Goal: Transaction & Acquisition: Purchase product/service

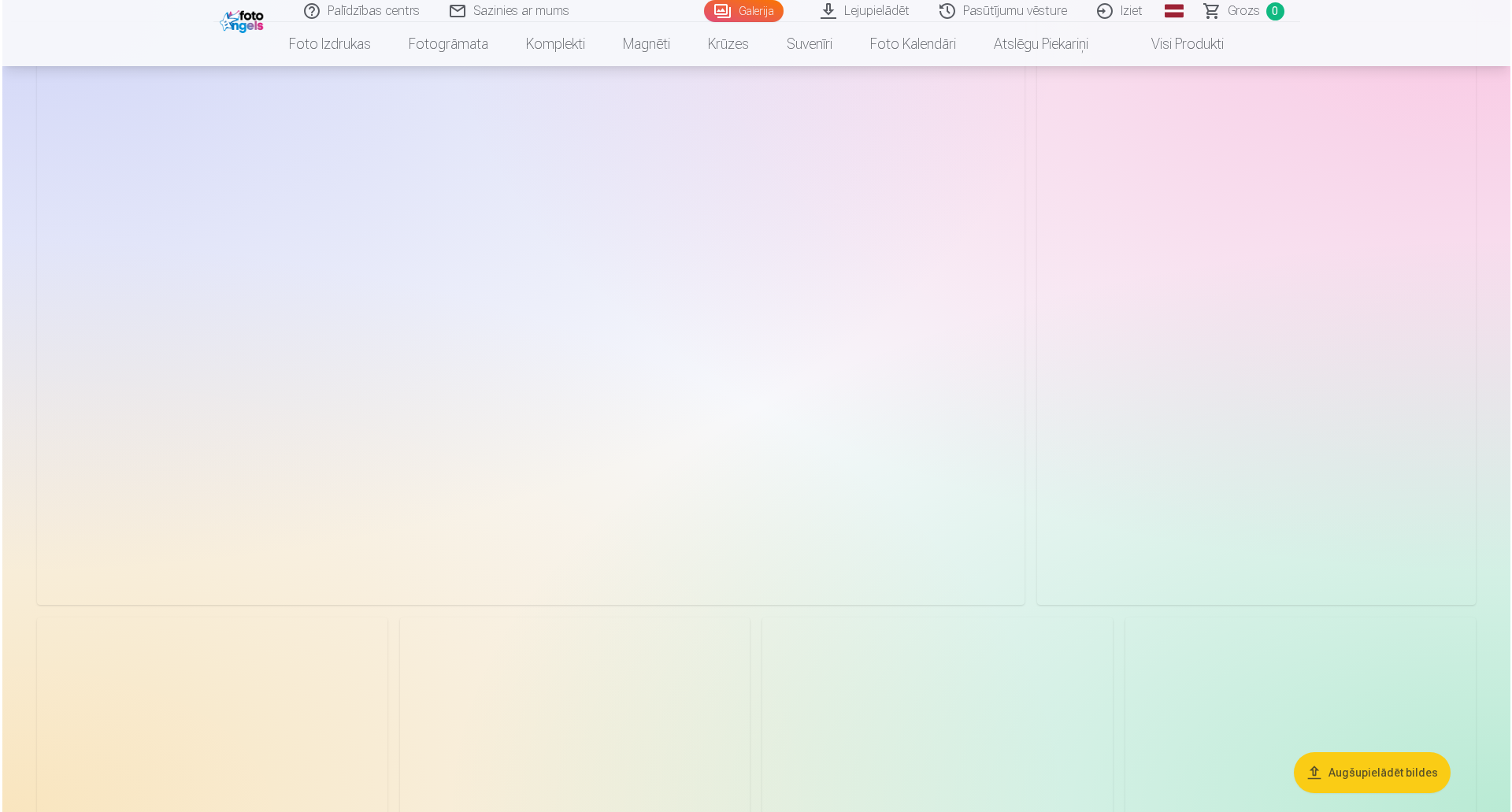
scroll to position [945, 0]
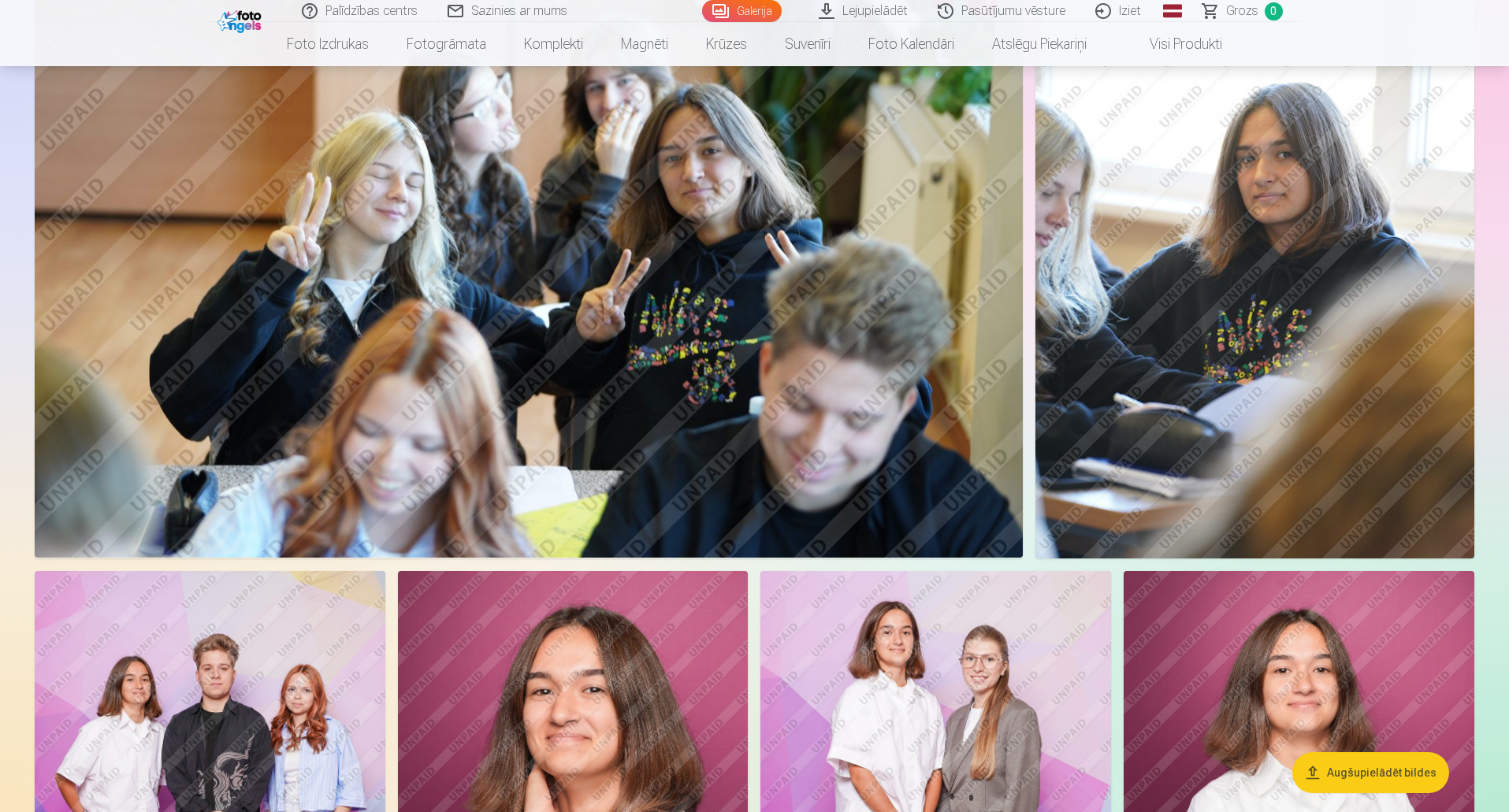
click at [792, 352] on img at bounding box center [528, 229] width 989 height 658
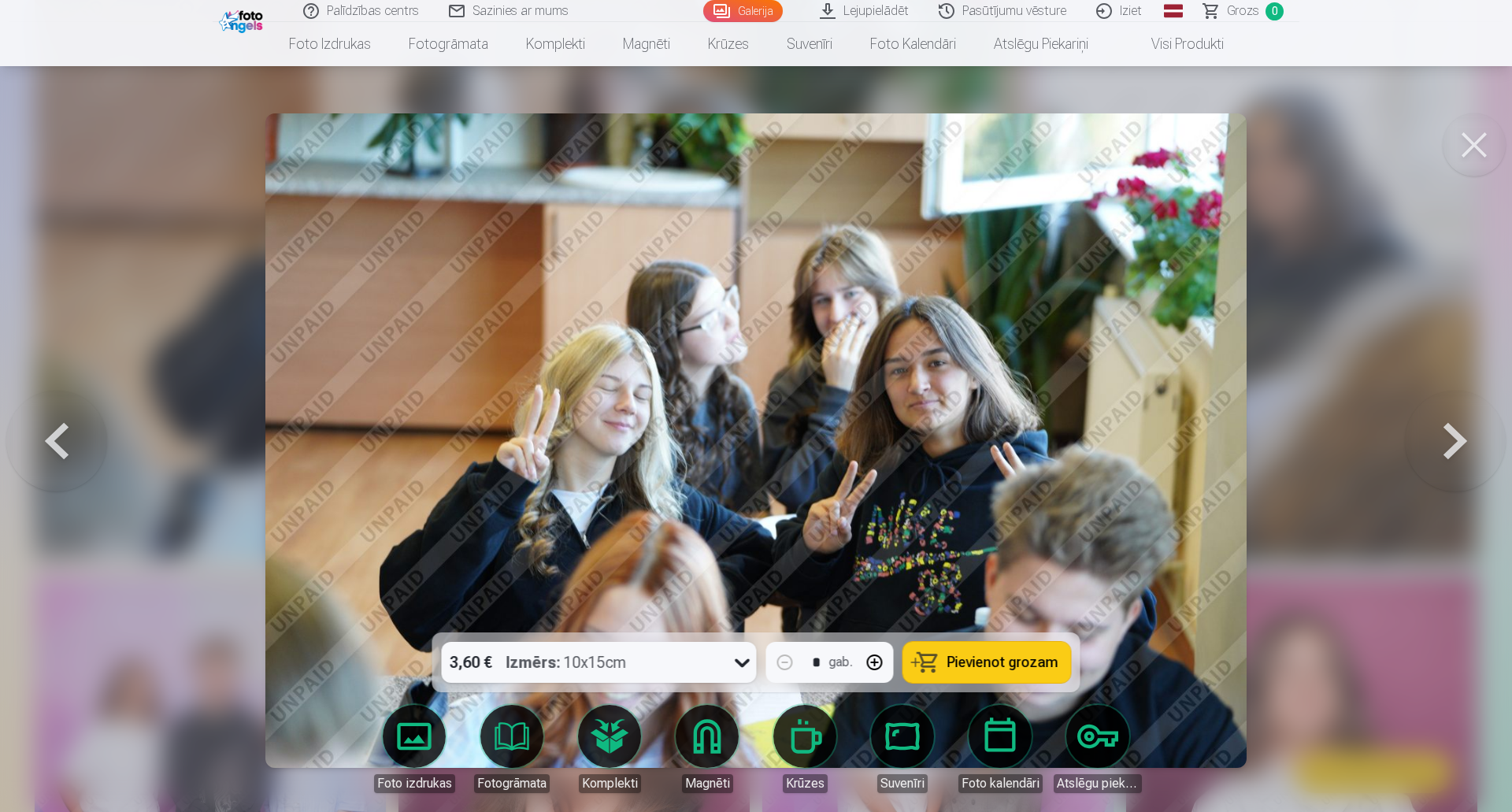
click at [1455, 445] on button at bounding box center [1455, 441] width 101 height 353
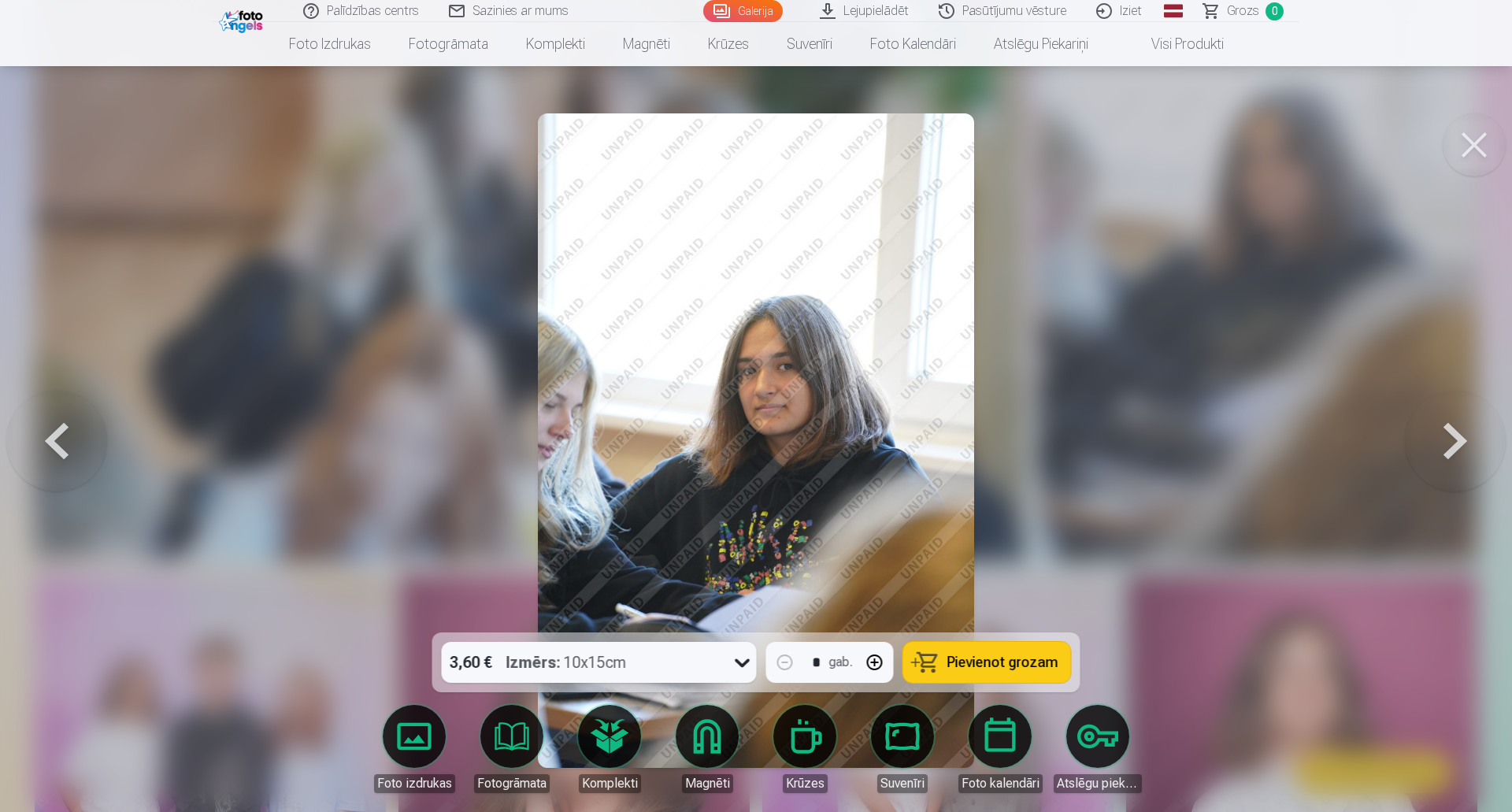
drag, startPoint x: 1015, startPoint y: 657, endPoint x: 1109, endPoint y: 602, distance: 108.9
click at [1015, 656] on span "Pievienot grozam" at bounding box center [1003, 662] width 111 height 14
click at [1459, 441] on button at bounding box center [1455, 441] width 101 height 353
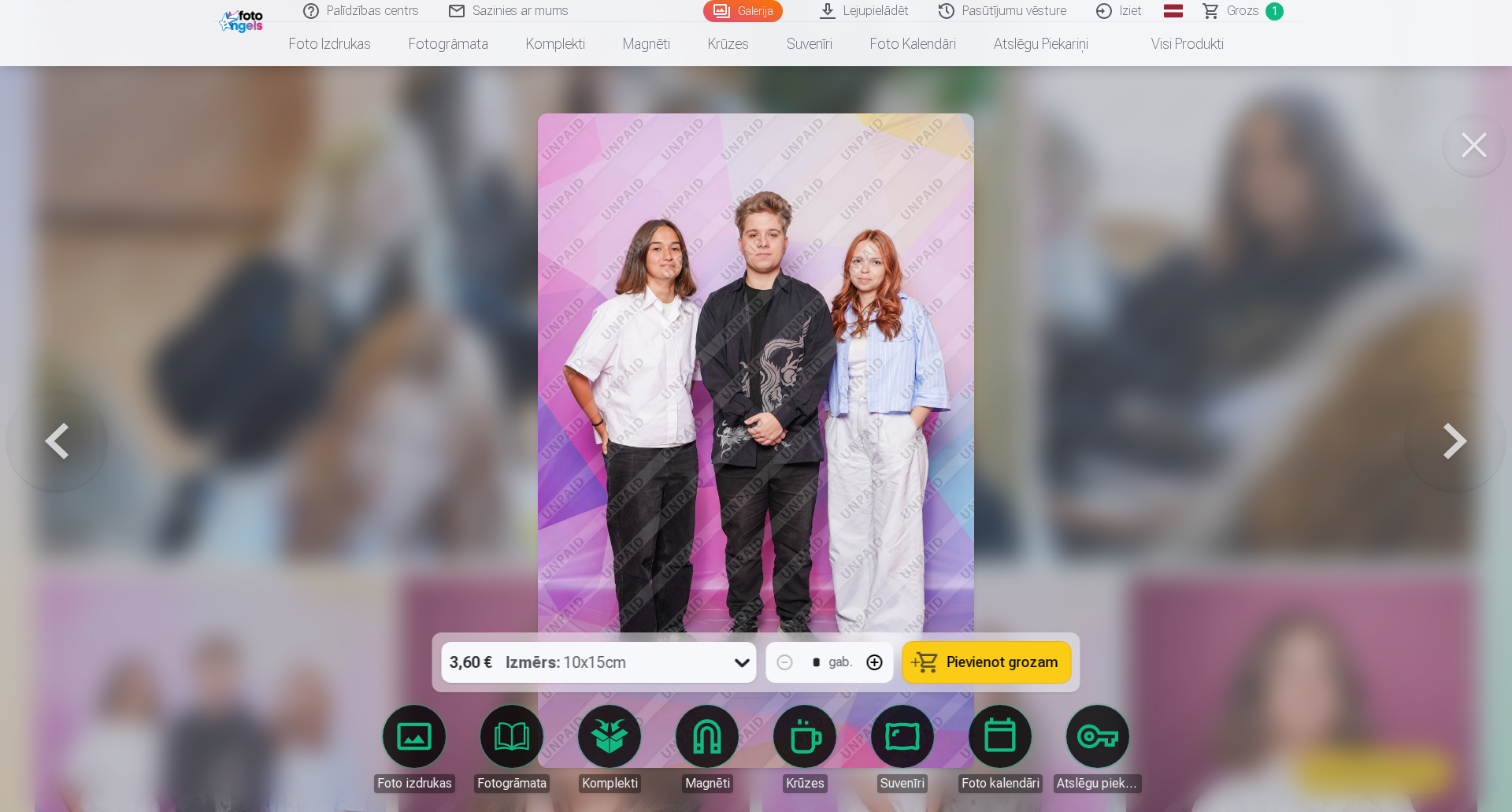
click at [996, 662] on span "Pievienot grozam" at bounding box center [1003, 662] width 111 height 14
click at [1463, 439] on button at bounding box center [1455, 441] width 101 height 353
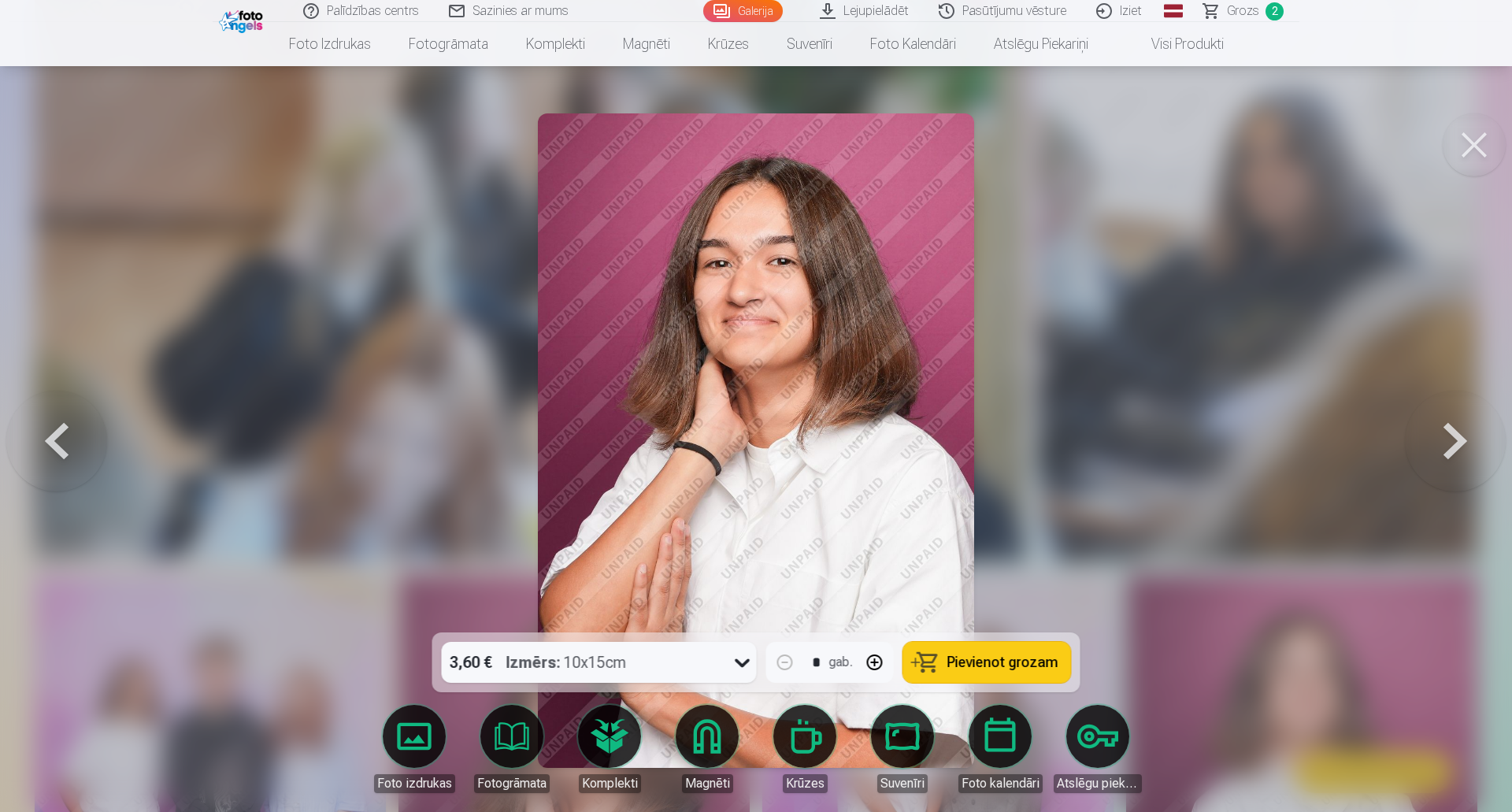
click at [1011, 668] on span "Pievienot grozam" at bounding box center [1003, 662] width 111 height 14
click at [1441, 442] on button at bounding box center [1455, 441] width 101 height 353
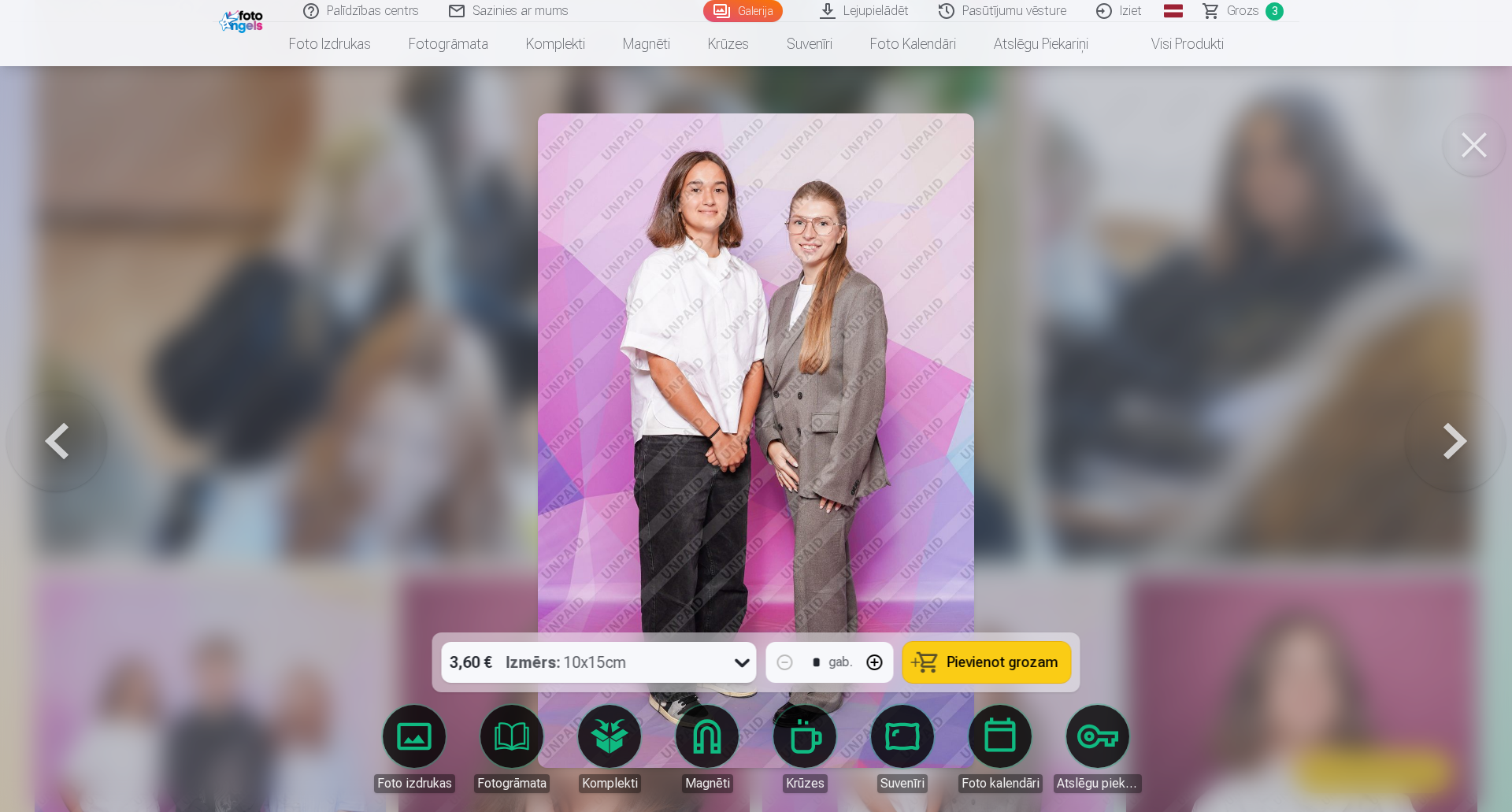
click at [1002, 665] on span "Pievienot grozam" at bounding box center [1003, 662] width 111 height 14
click at [1462, 444] on button at bounding box center [1455, 441] width 101 height 353
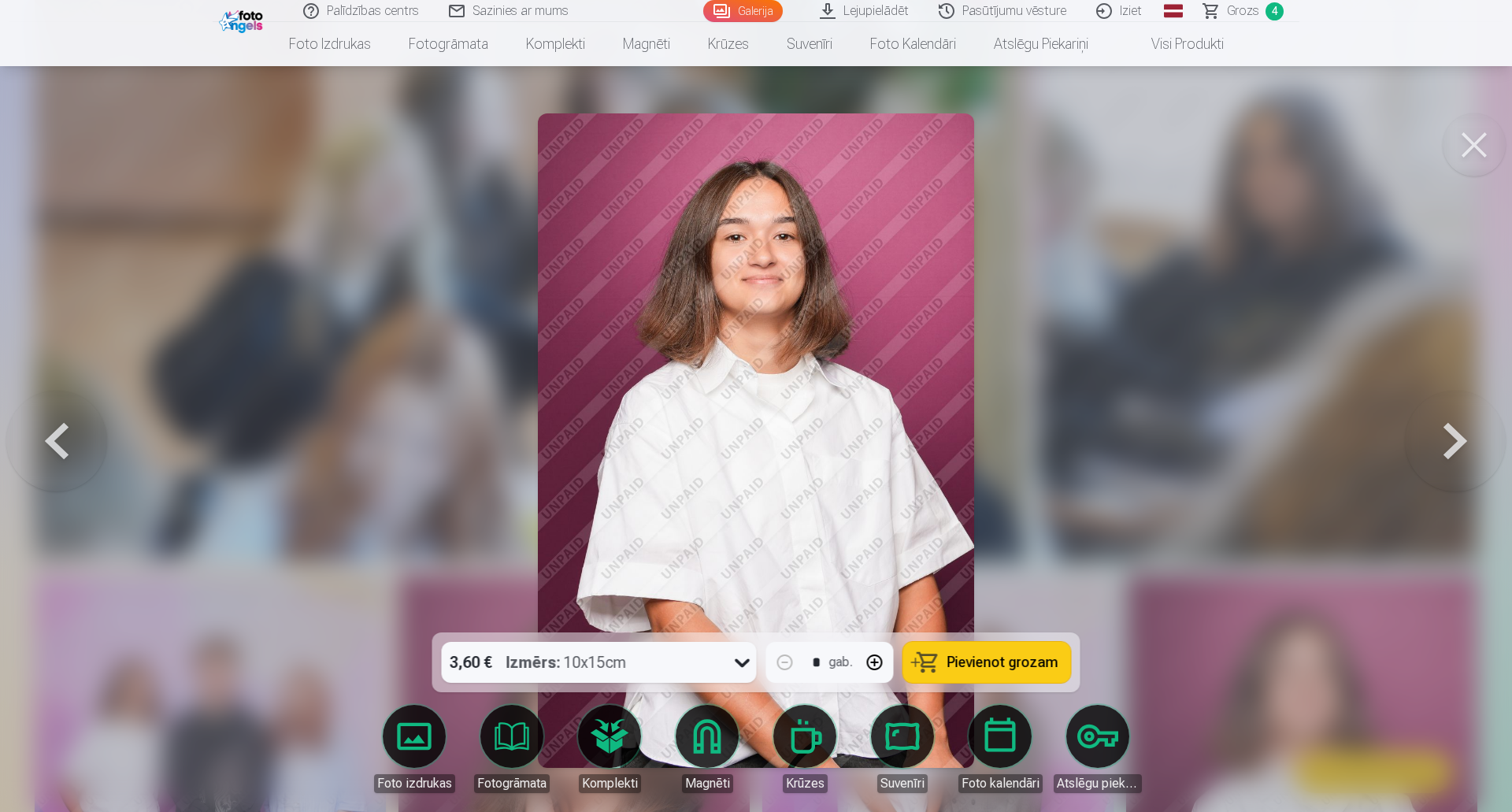
click at [1452, 445] on button at bounding box center [1455, 441] width 101 height 353
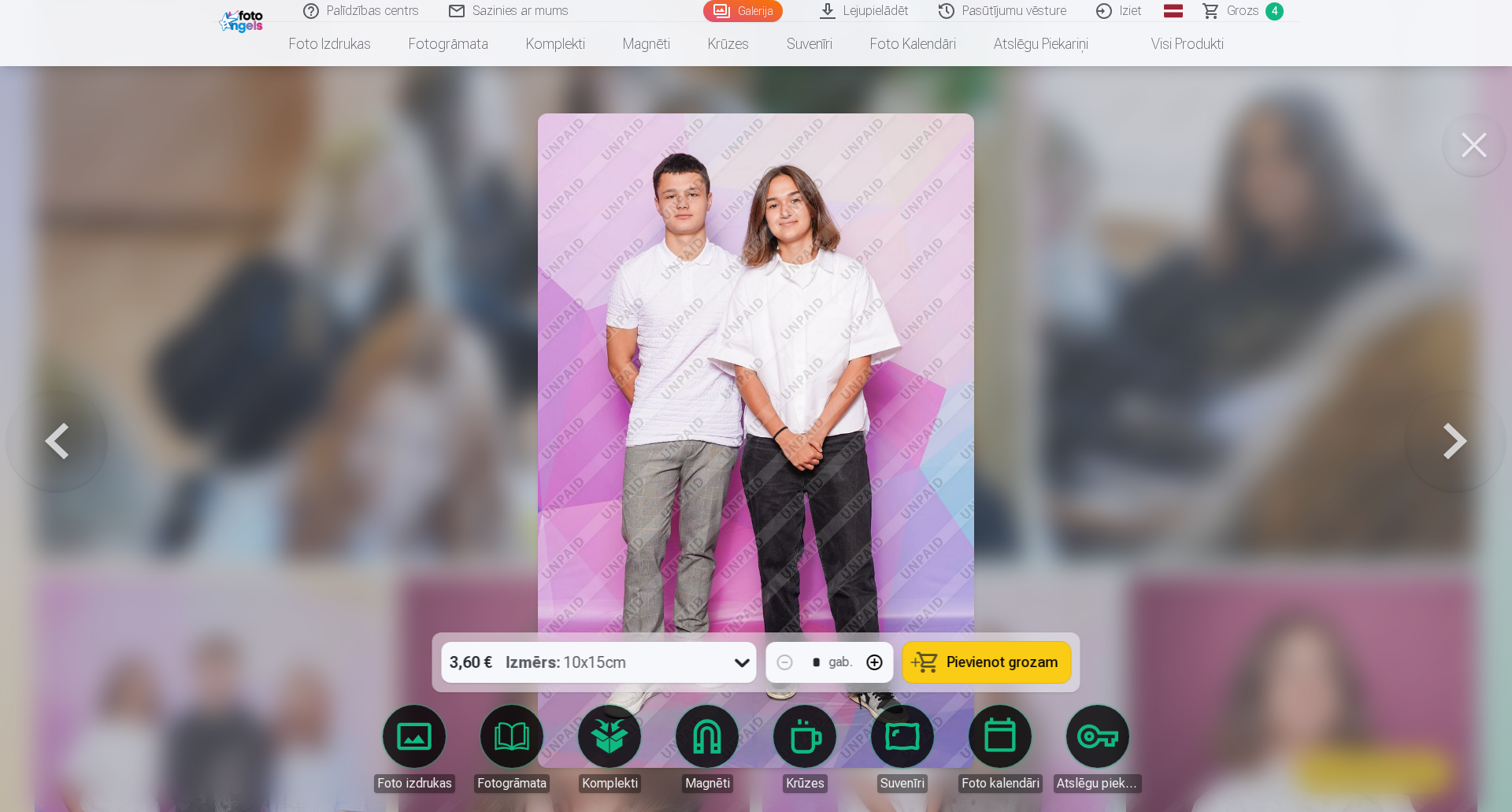
click at [992, 662] on span "Pievienot grozam" at bounding box center [1003, 662] width 111 height 14
click at [1454, 438] on button at bounding box center [1455, 441] width 101 height 353
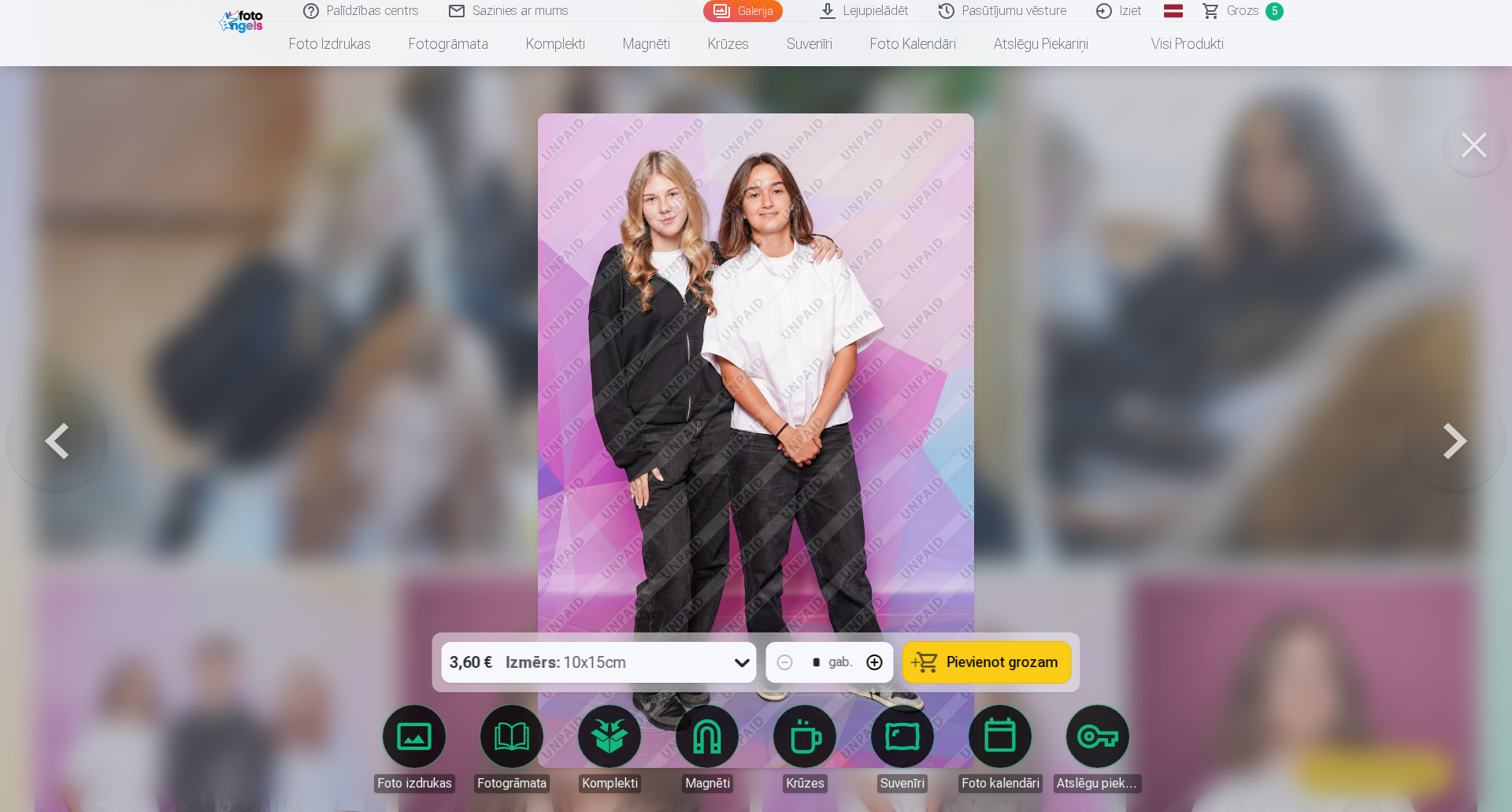
drag, startPoint x: 1021, startPoint y: 654, endPoint x: 1185, endPoint y: 526, distance: 208.0
click at [1022, 655] on span "Pievienot grozam" at bounding box center [1003, 662] width 111 height 14
click at [1446, 440] on button at bounding box center [1455, 441] width 101 height 353
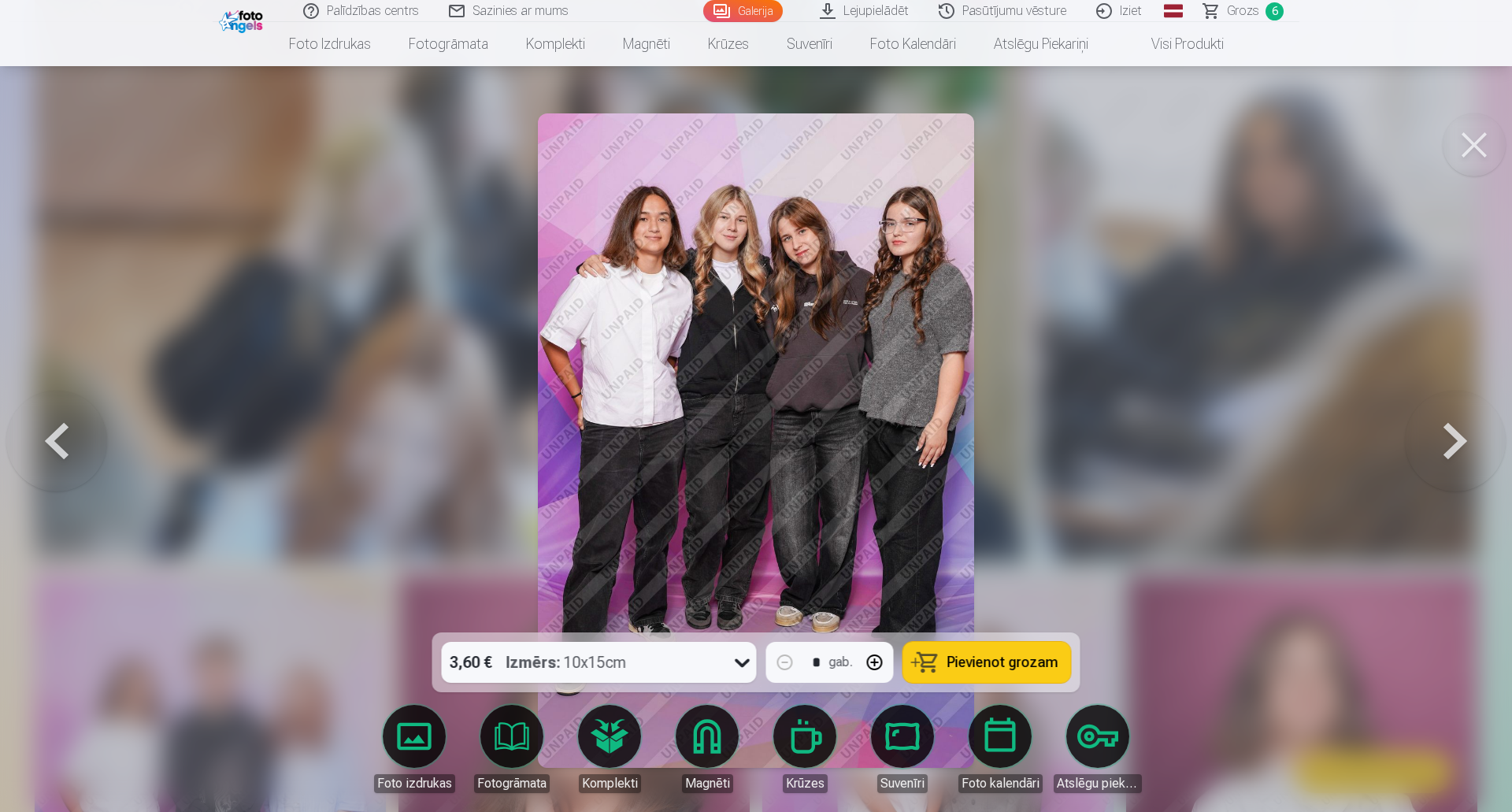
click at [1047, 656] on span "Pievienot grozam" at bounding box center [1003, 662] width 111 height 14
click at [1450, 440] on button at bounding box center [1455, 441] width 101 height 353
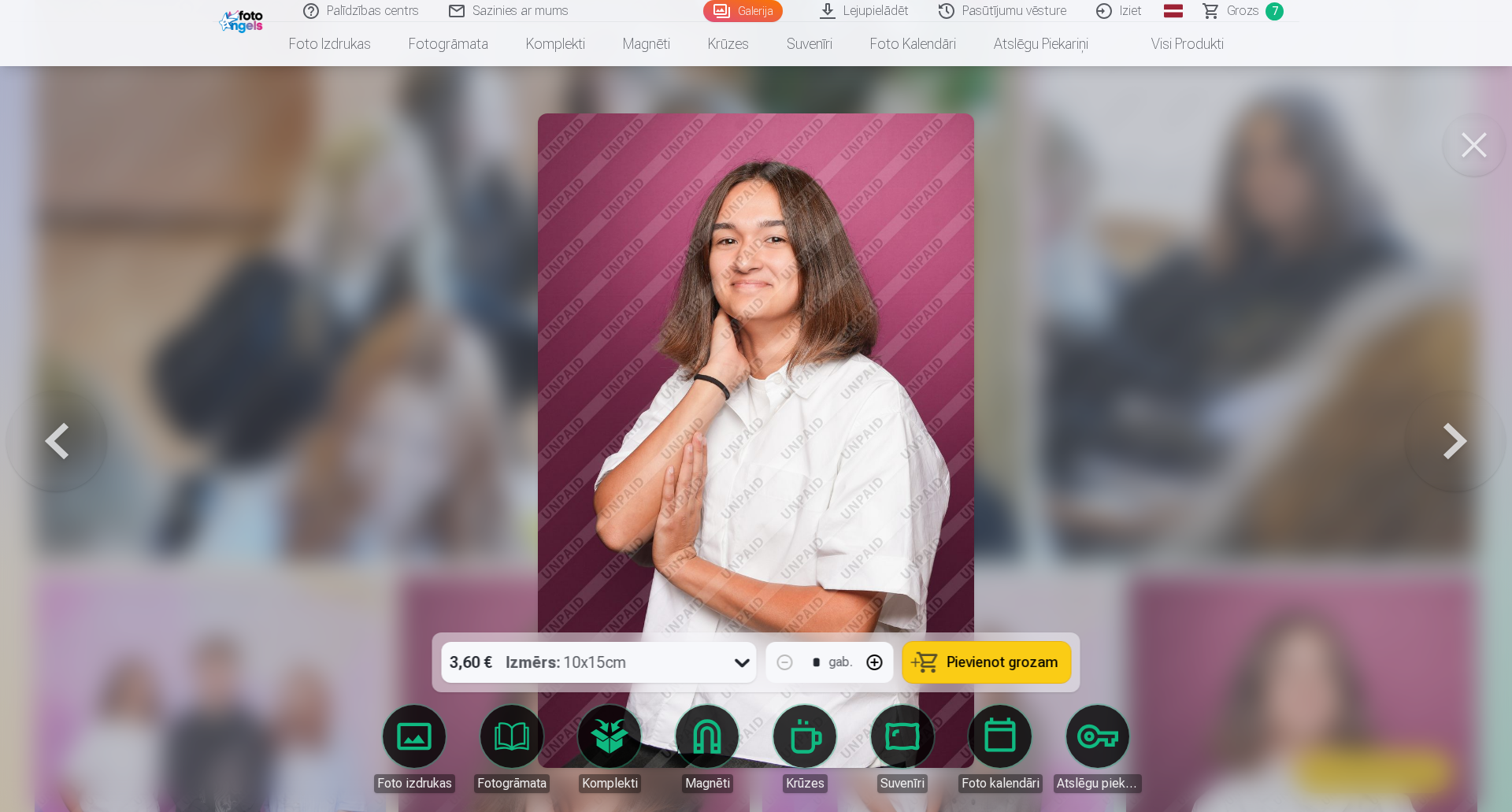
click at [1435, 433] on button at bounding box center [1455, 441] width 101 height 353
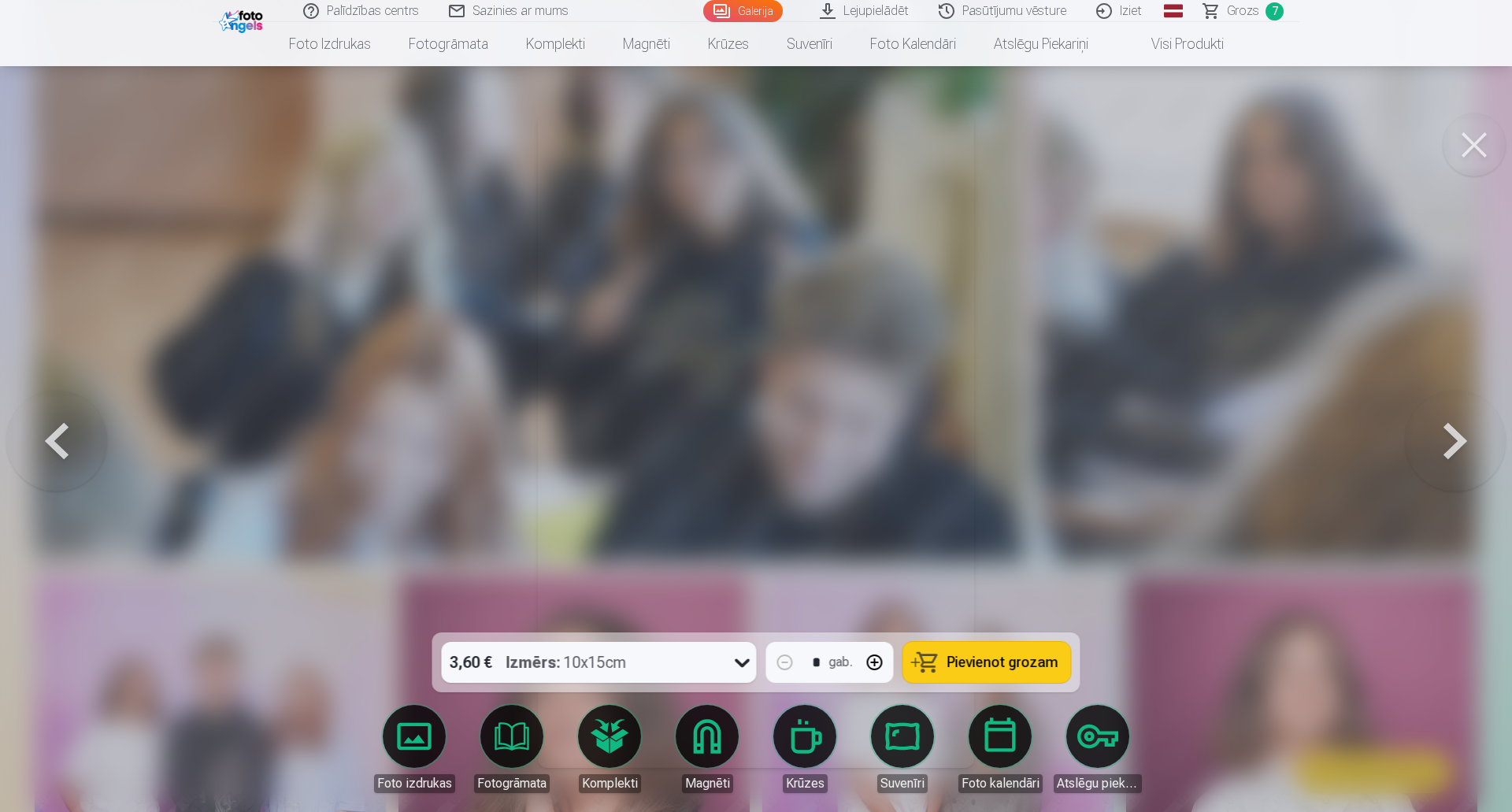
click at [1454, 423] on button at bounding box center [1455, 441] width 101 height 353
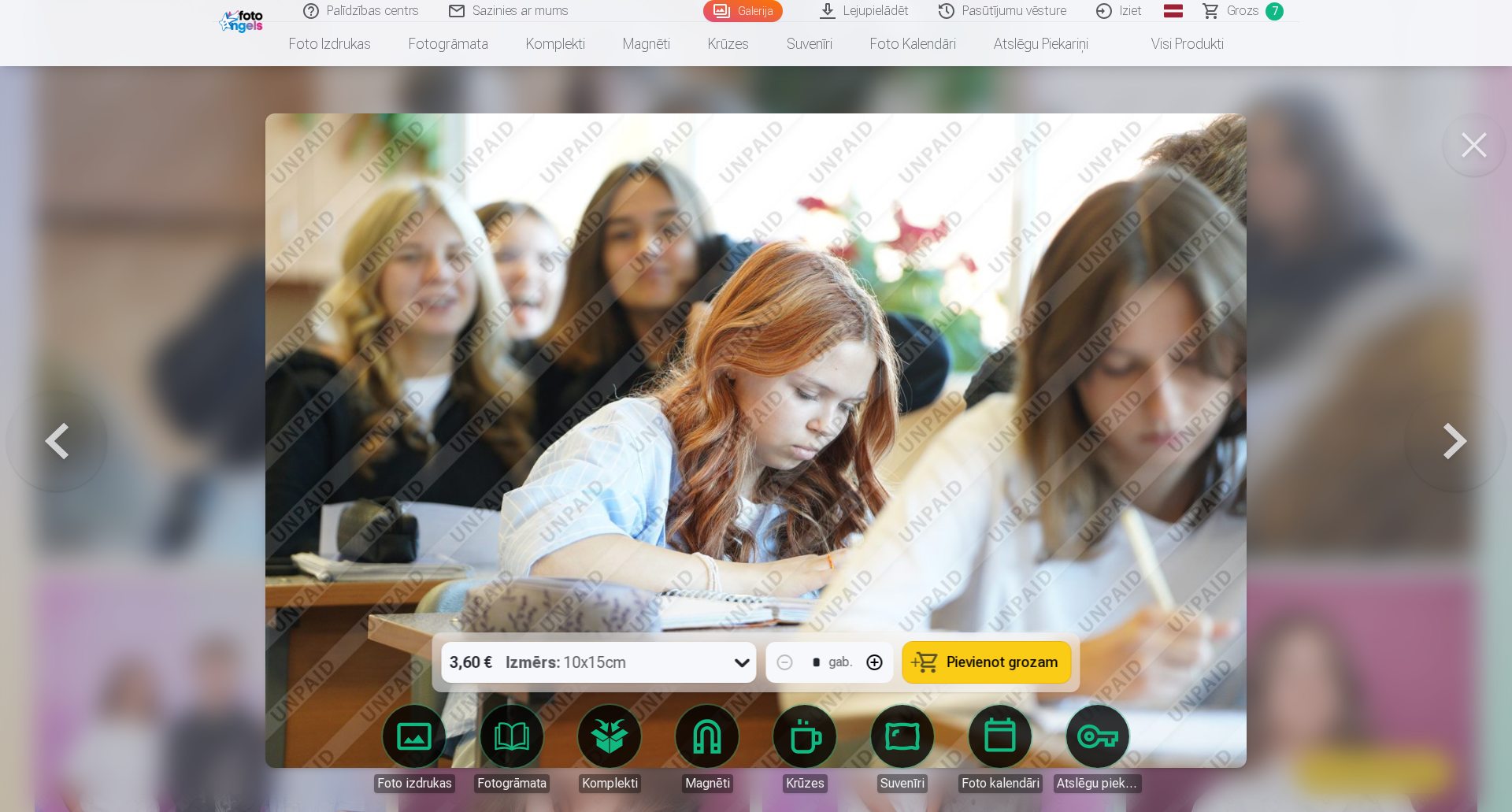
click at [1463, 448] on button at bounding box center [1455, 441] width 101 height 353
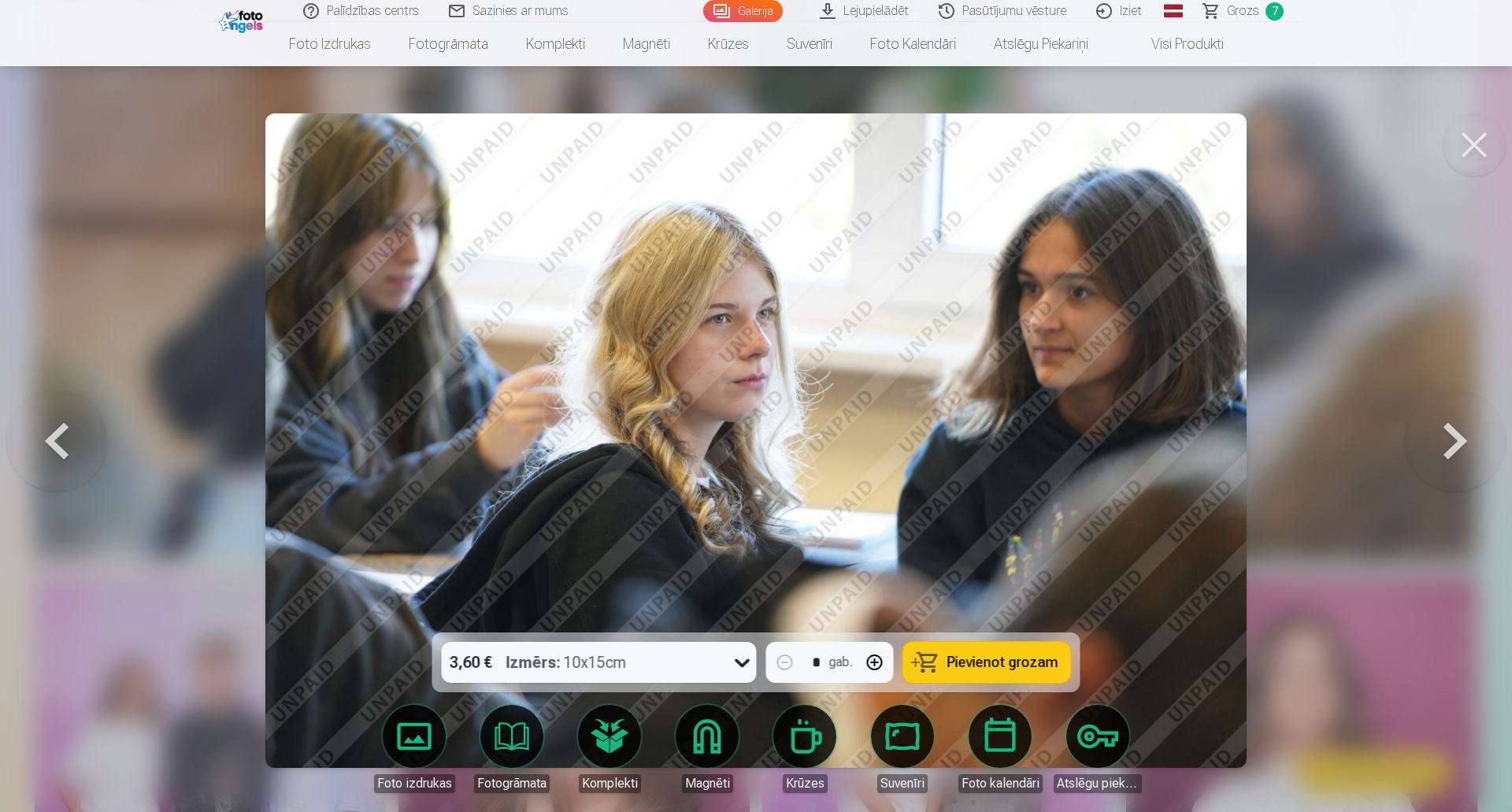
click at [1463, 448] on button at bounding box center [1455, 441] width 101 height 353
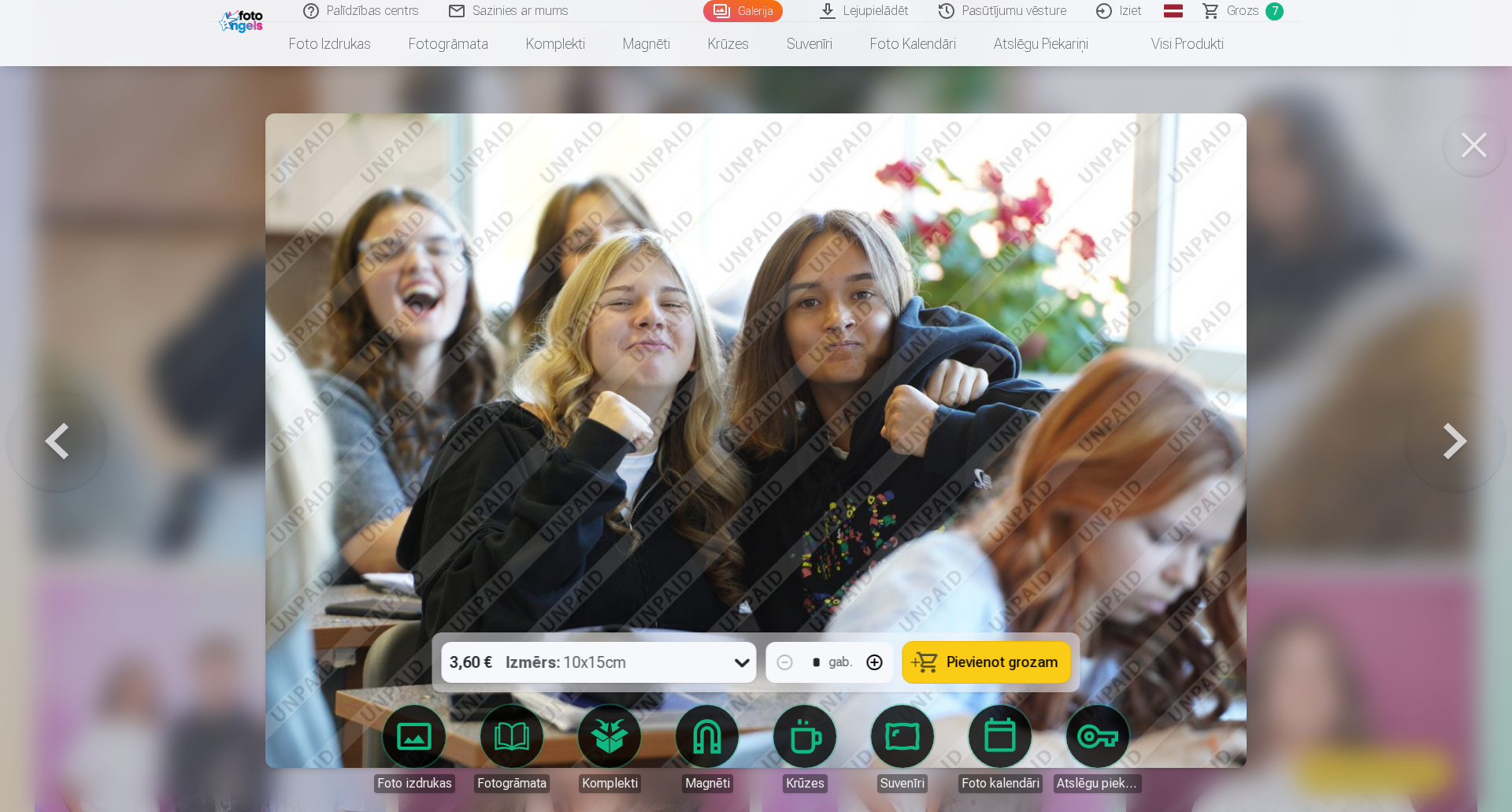
click at [996, 658] on span "Pievienot grozam" at bounding box center [1003, 662] width 111 height 14
click at [1450, 445] on button at bounding box center [1455, 441] width 101 height 353
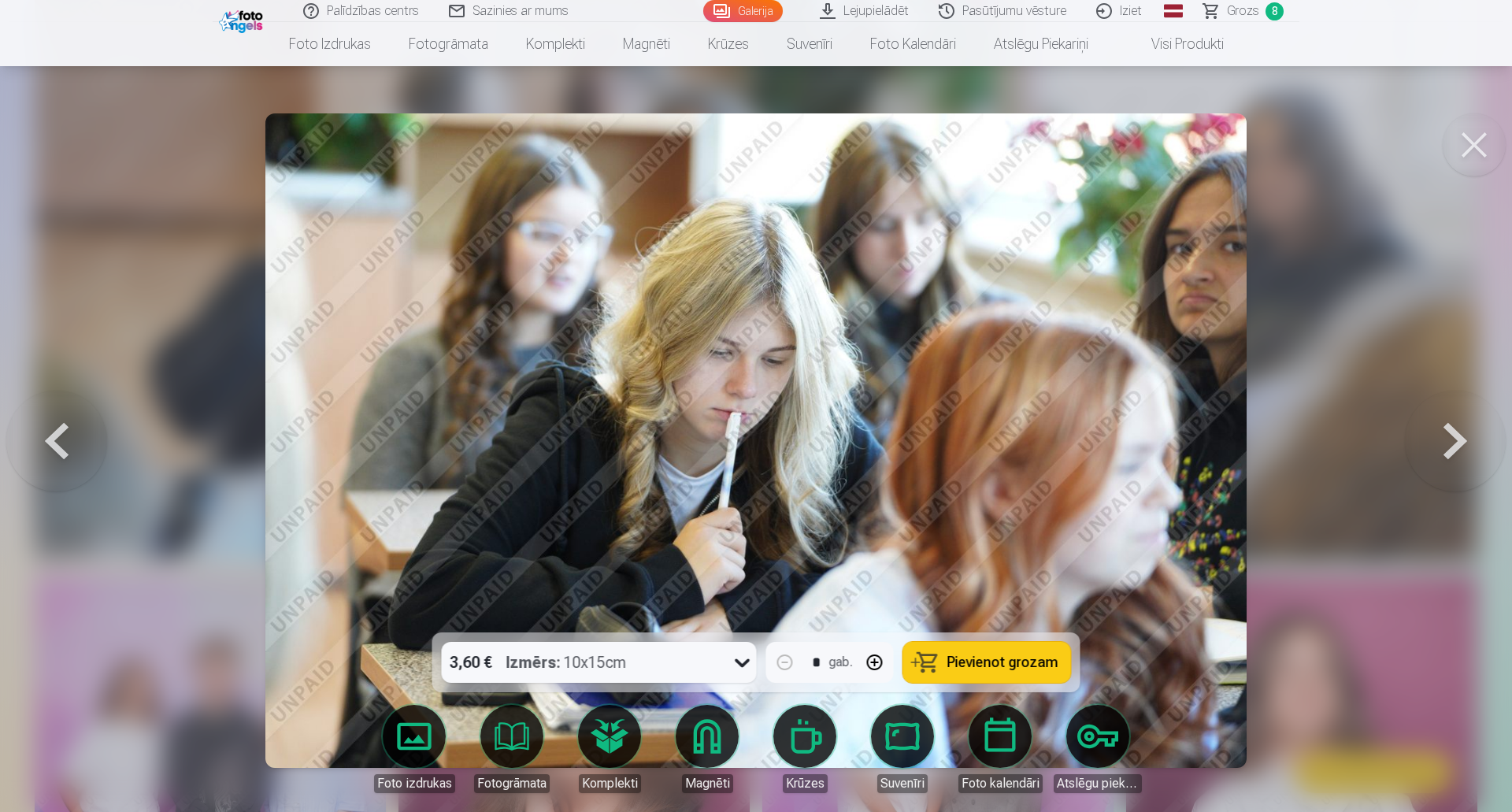
click at [1450, 445] on button at bounding box center [1455, 441] width 101 height 353
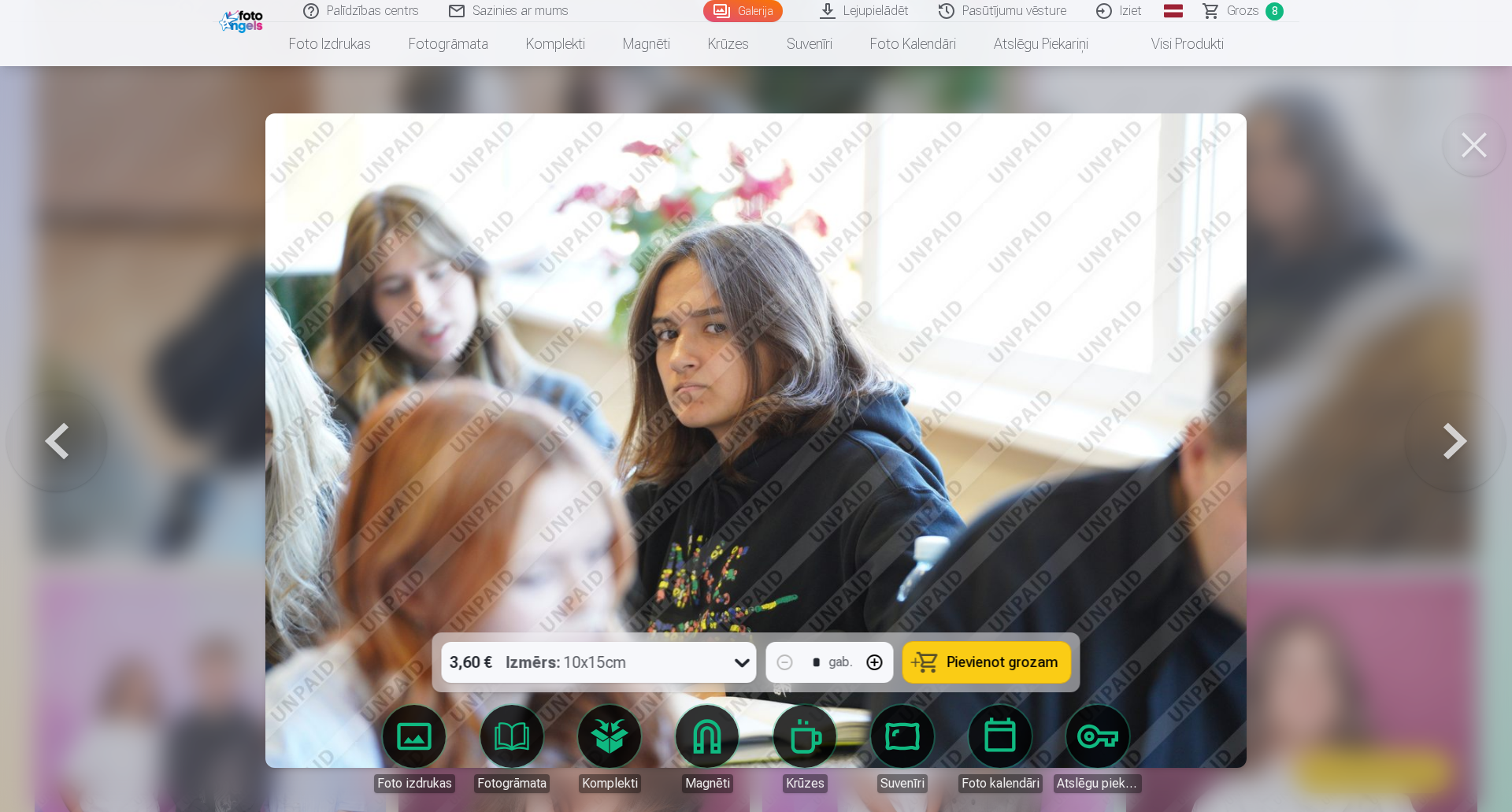
click at [1016, 661] on span "Pievienot grozam" at bounding box center [1003, 662] width 111 height 14
click at [1453, 436] on button at bounding box center [1455, 441] width 101 height 353
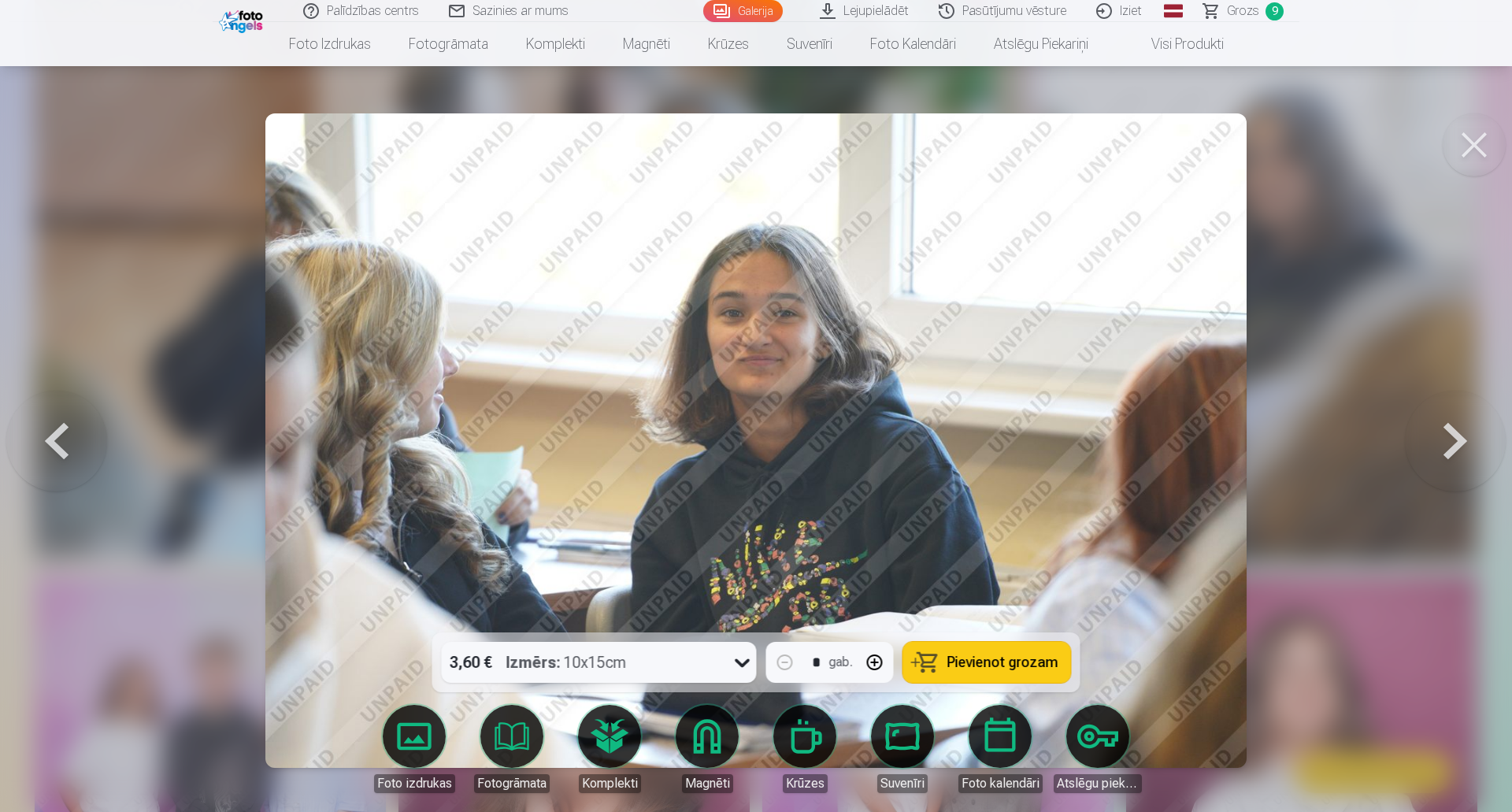
click at [997, 669] on span "Pievienot grozam" at bounding box center [1003, 662] width 111 height 14
click at [1452, 430] on button at bounding box center [1455, 441] width 101 height 353
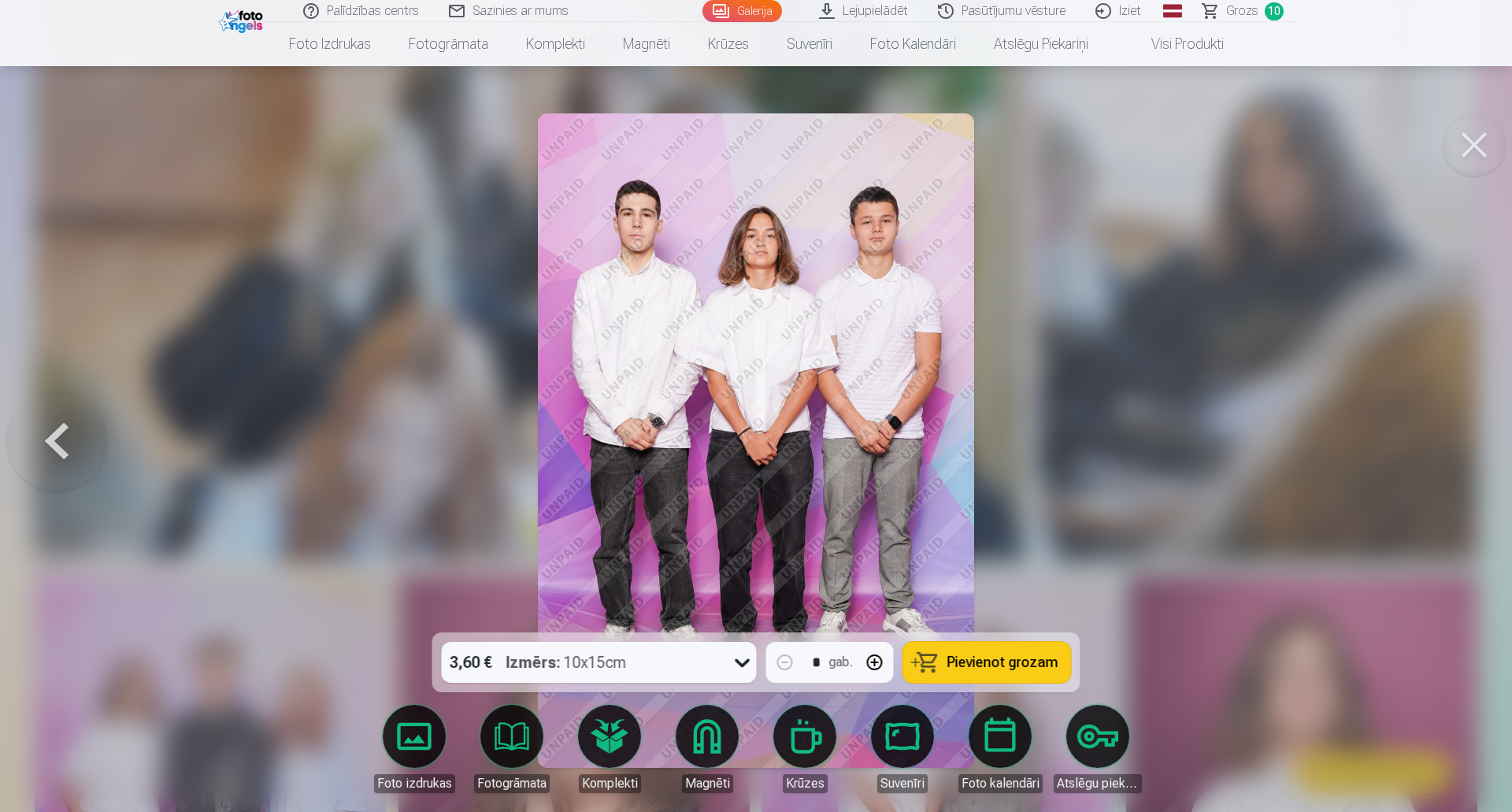
click at [993, 659] on span "Pievienot grozam" at bounding box center [1003, 662] width 111 height 14
click at [1235, 14] on span "Grozs" at bounding box center [1242, 11] width 32 height 19
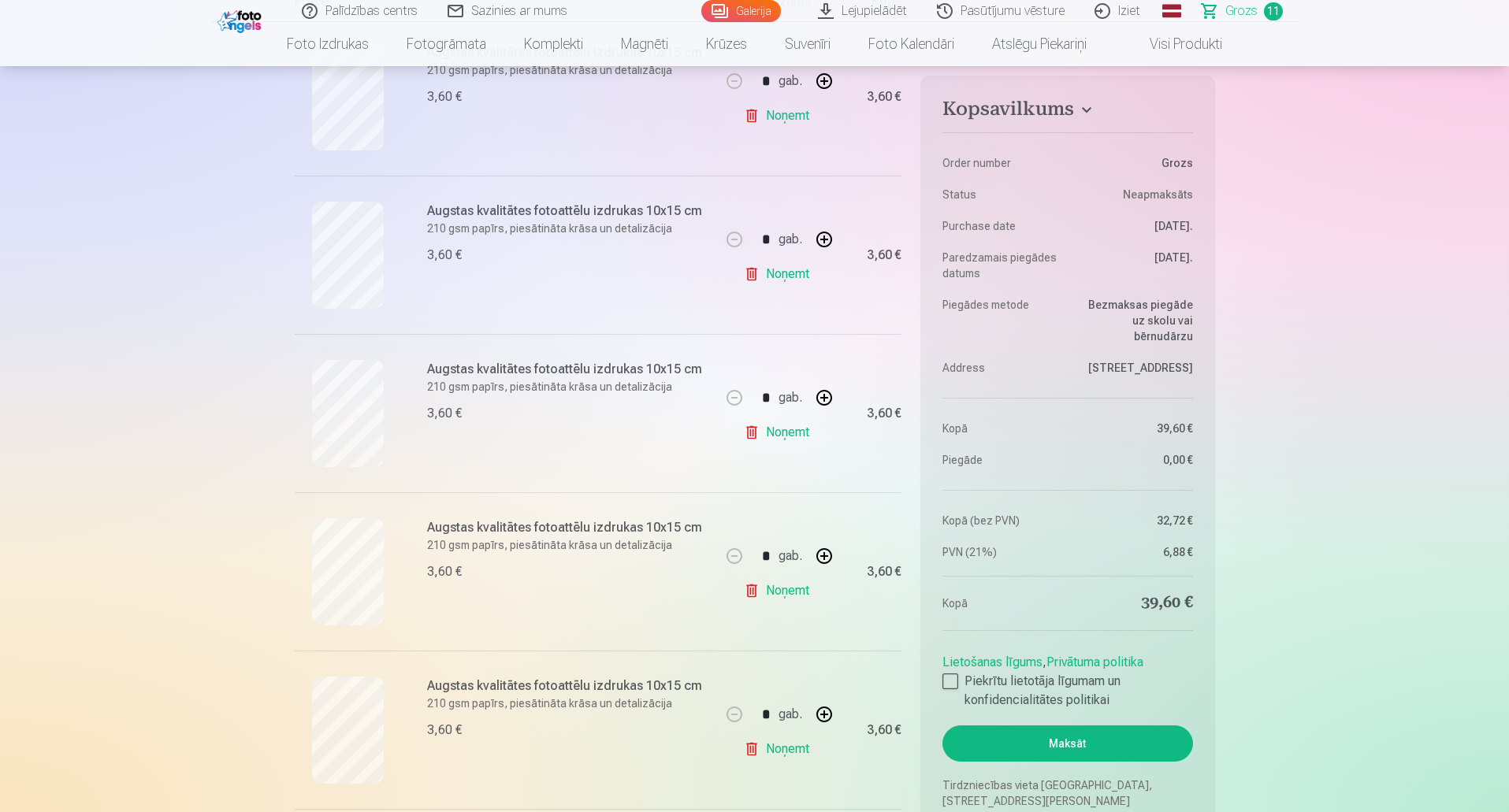
scroll to position [473, 0]
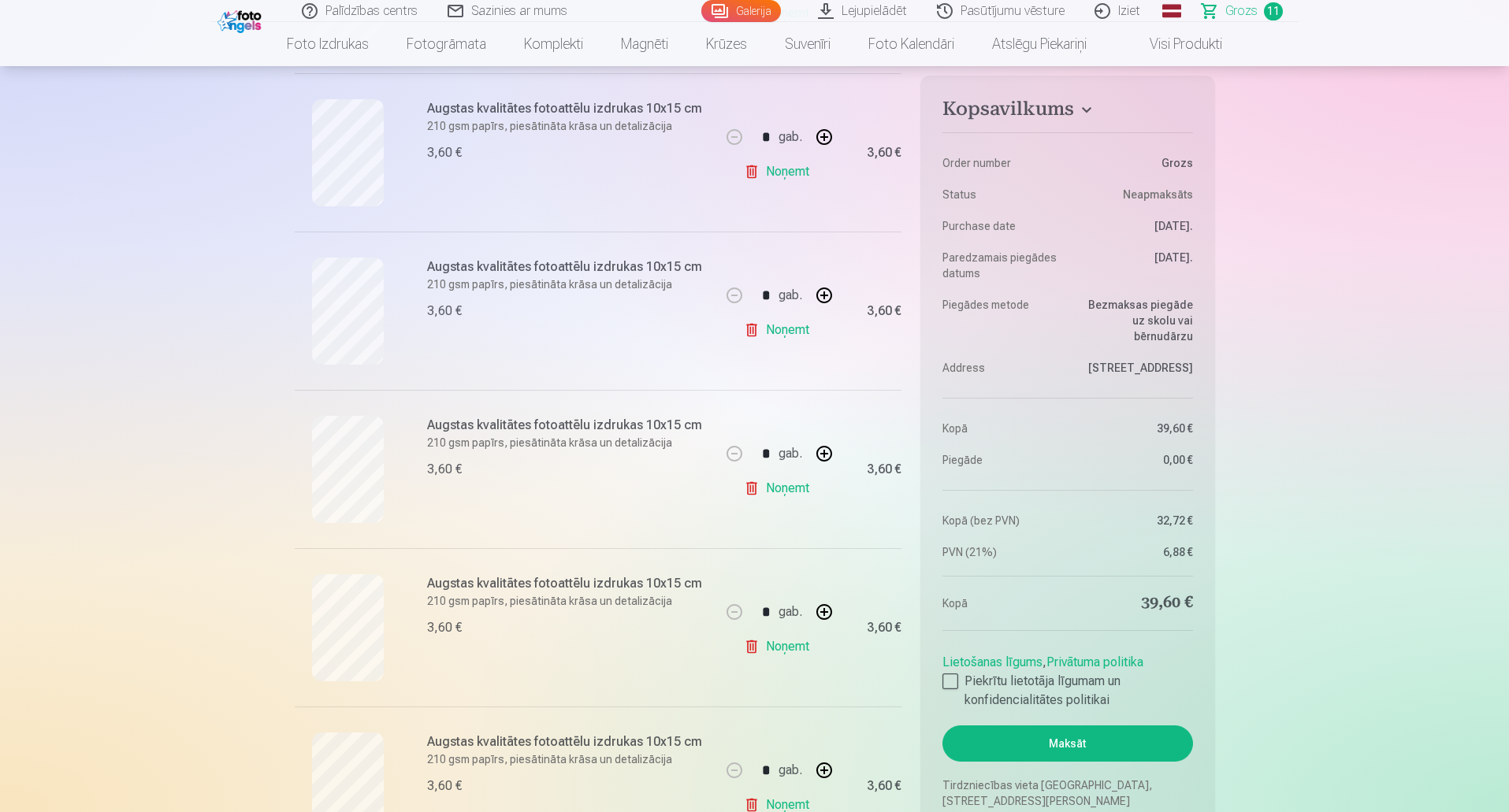
click at [781, 325] on link "Noņemt" at bounding box center [779, 330] width 72 height 31
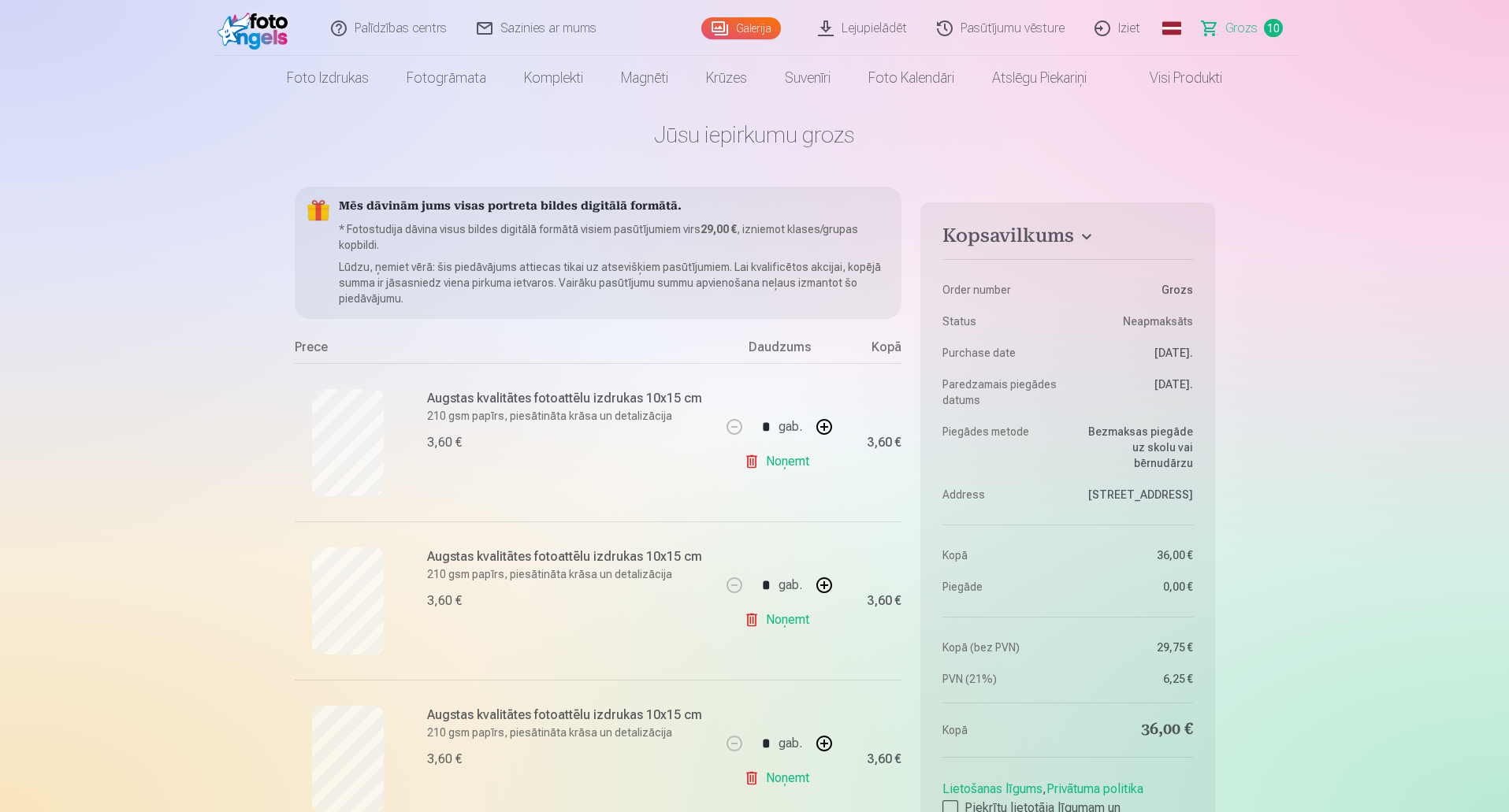
scroll to position [0, 0]
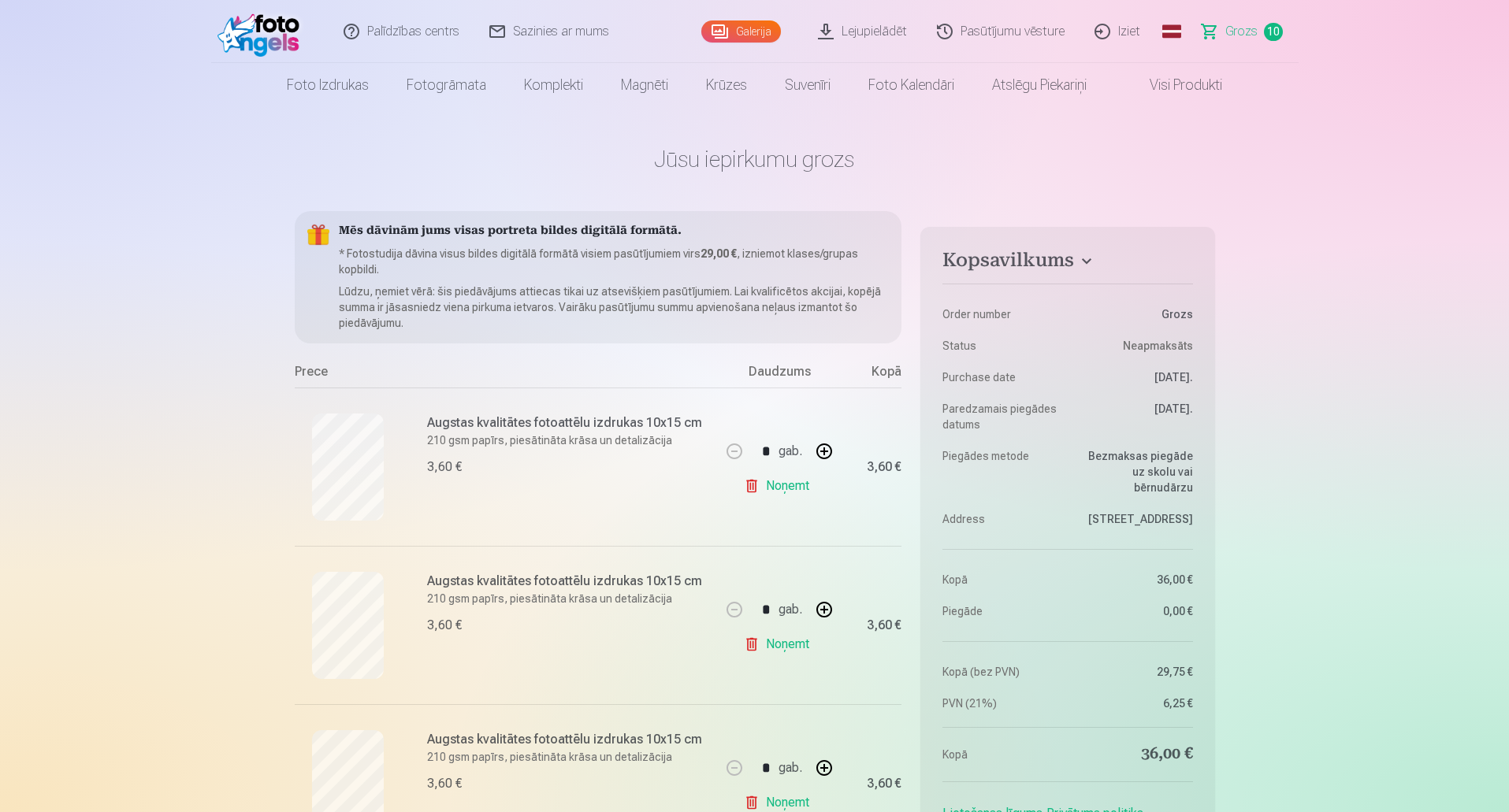
click at [744, 33] on link "Galerija" at bounding box center [741, 31] width 79 height 23
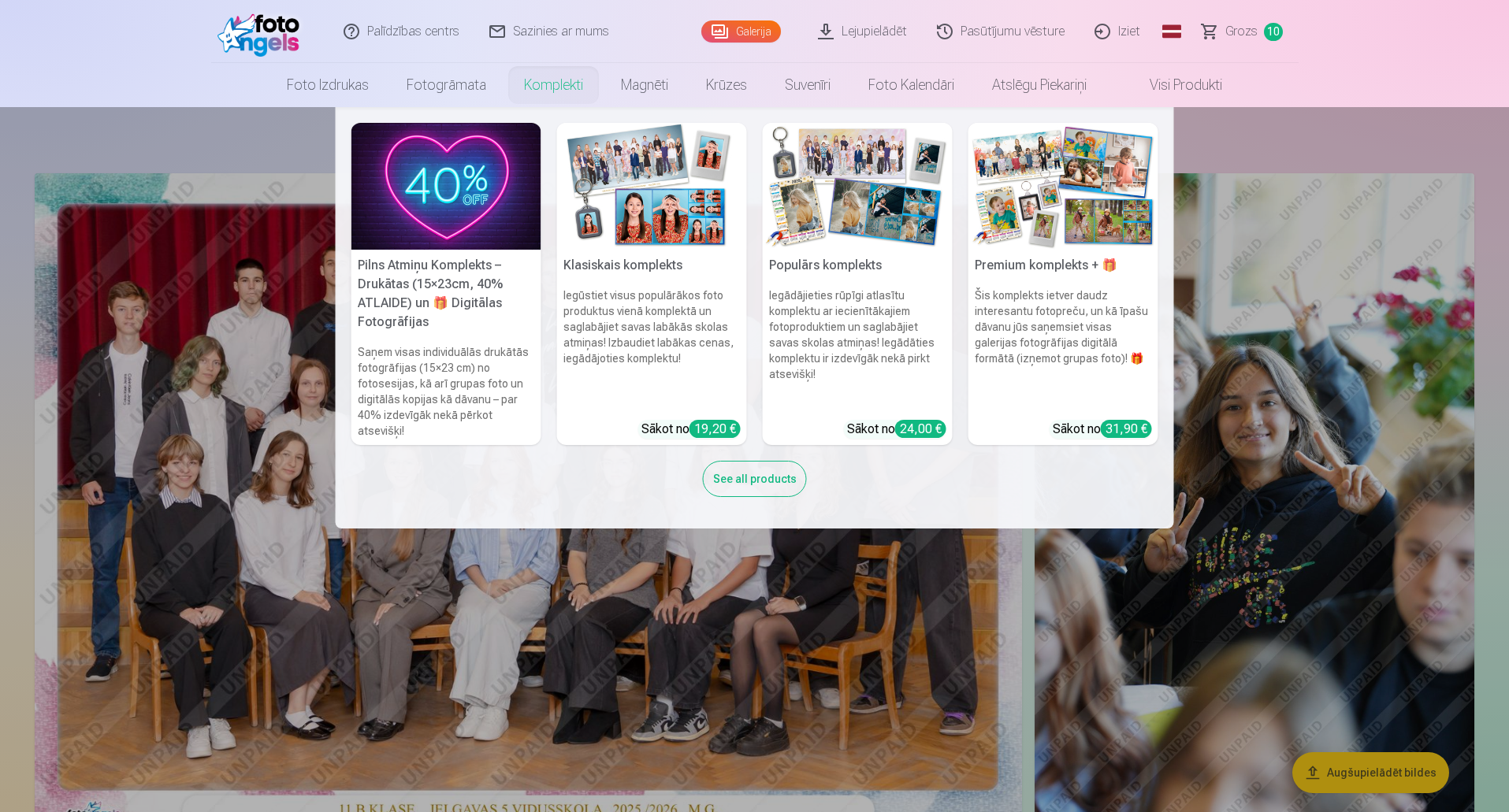
click at [554, 86] on link "Komplekti" at bounding box center [554, 84] width 97 height 44
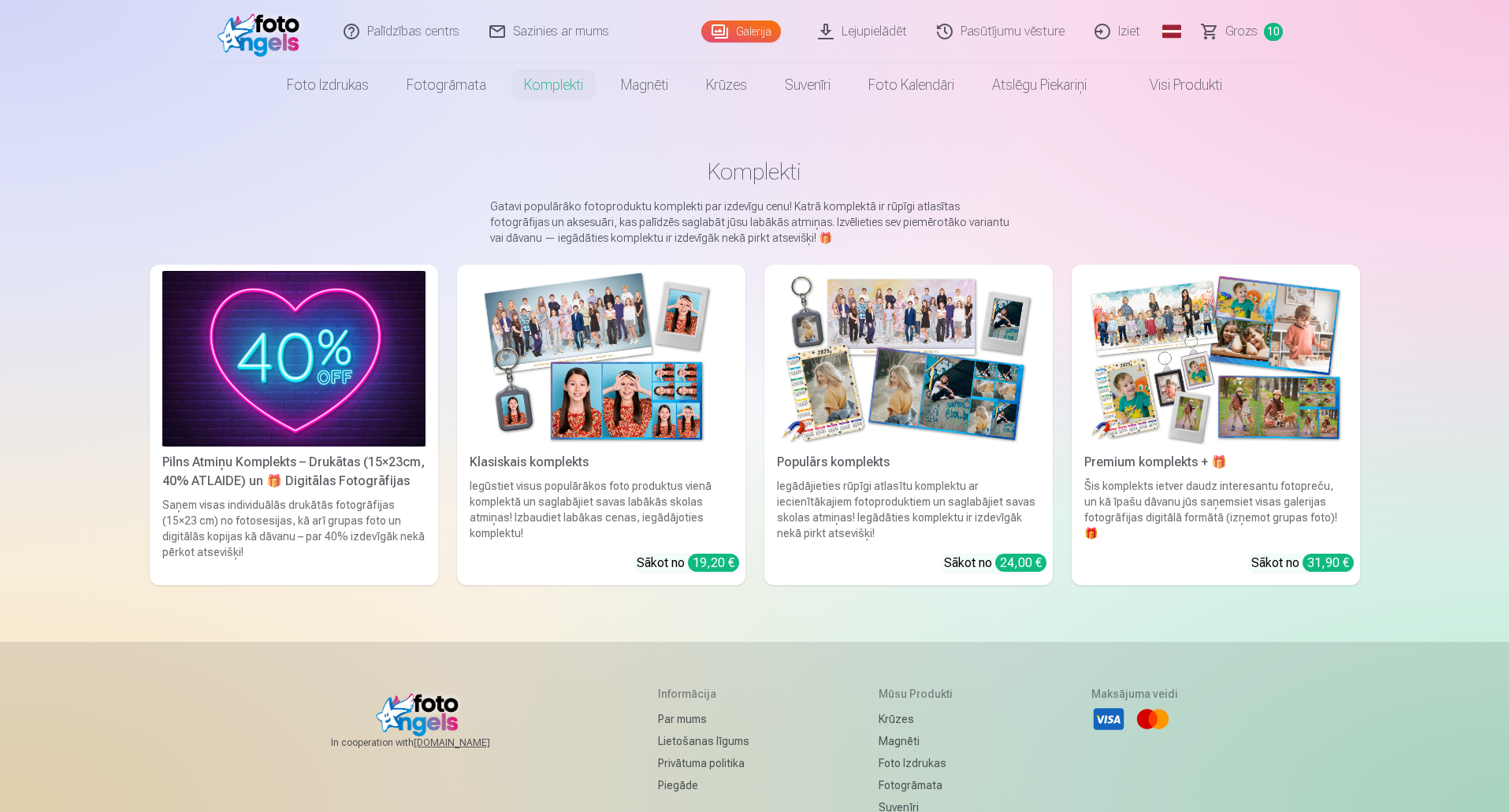
click at [354, 481] on div "Pilns Atmiņu Komplekts – Drukātas (15×23cm, 40% ATLAIDE) un 🎁 Digitālas Fotogrā…" at bounding box center [293, 471] width 275 height 38
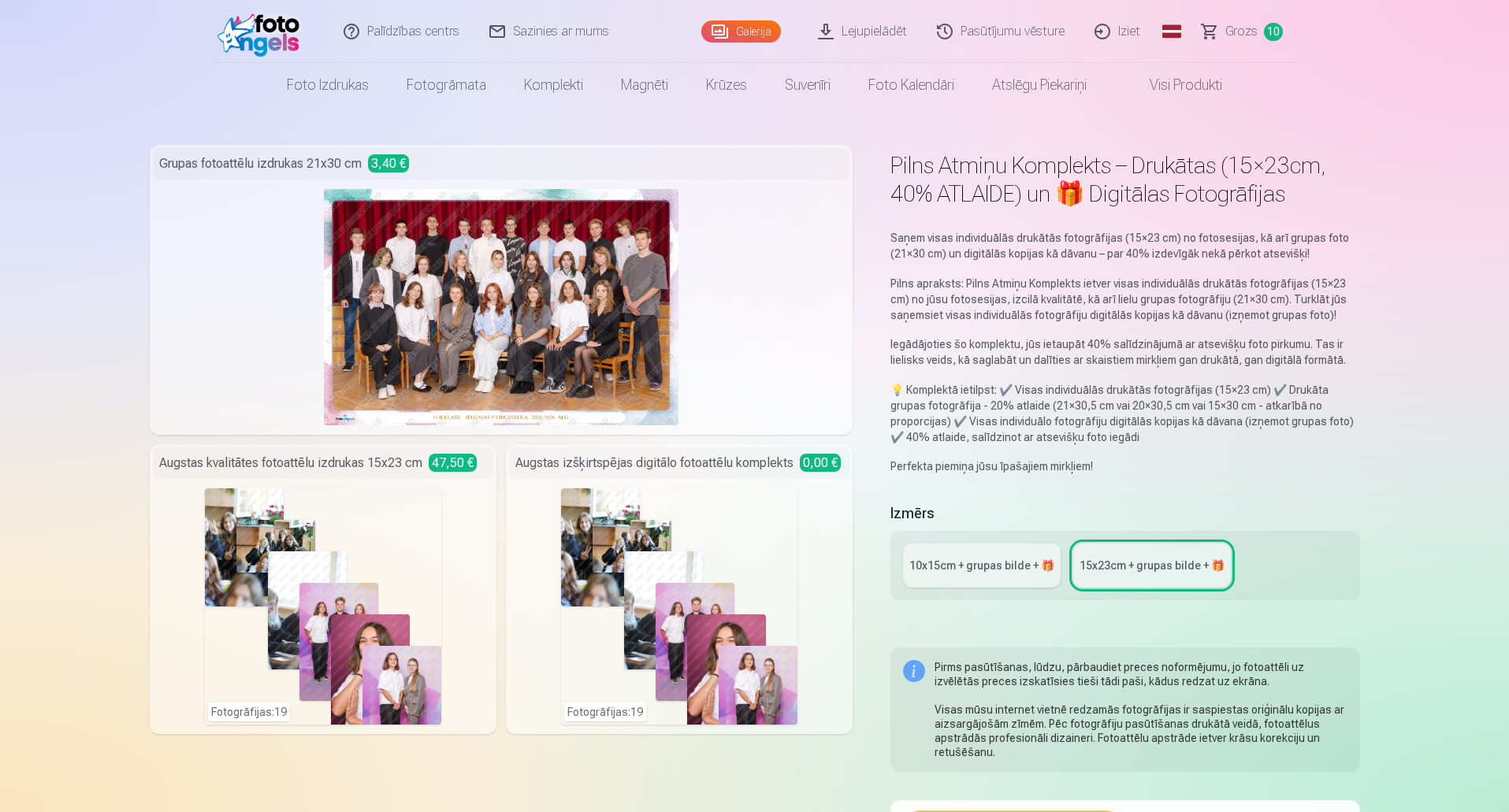
click at [1246, 26] on span "Grozs" at bounding box center [1241, 31] width 32 height 19
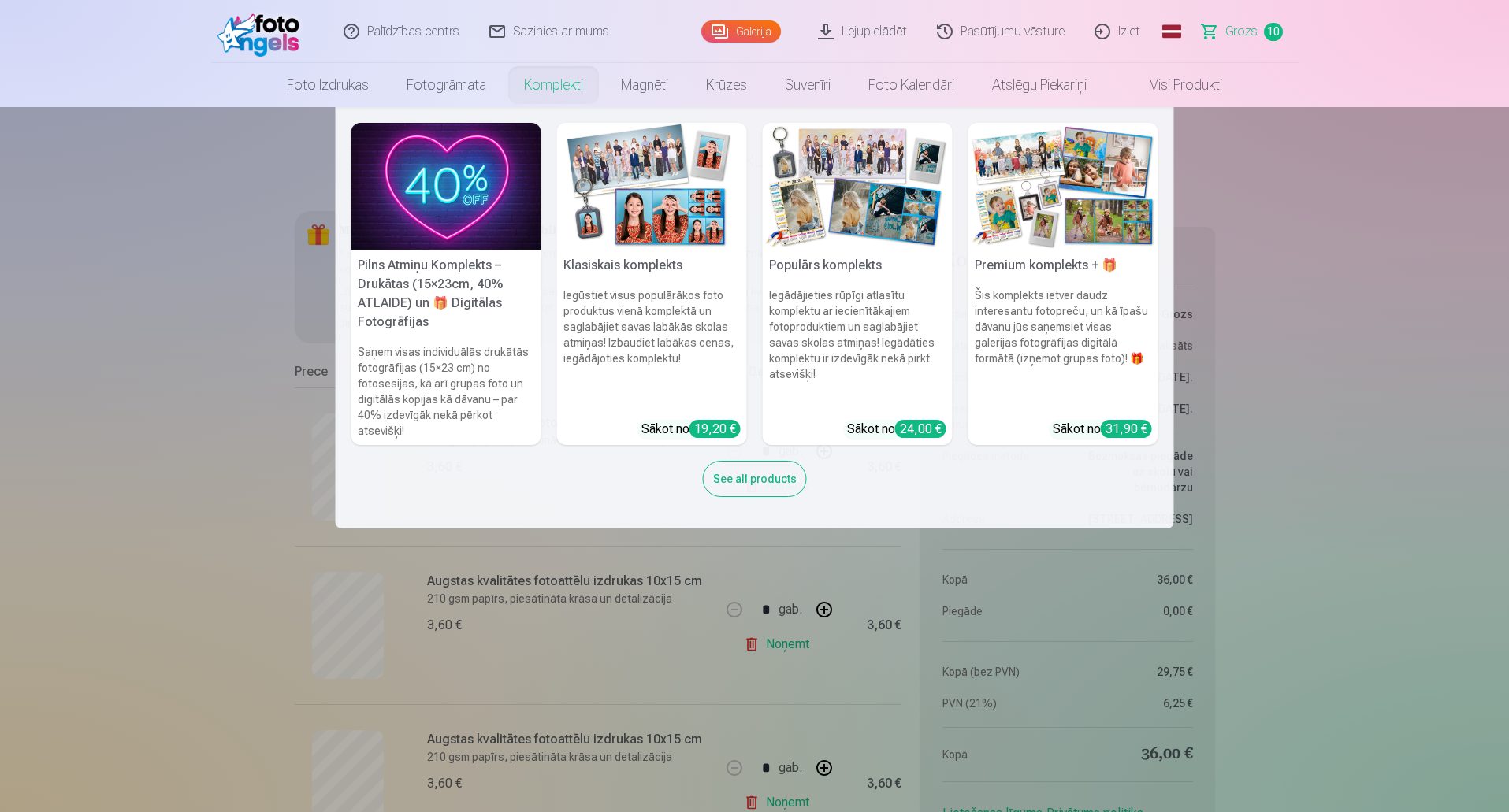
click at [529, 81] on link "Komplekti" at bounding box center [554, 84] width 97 height 44
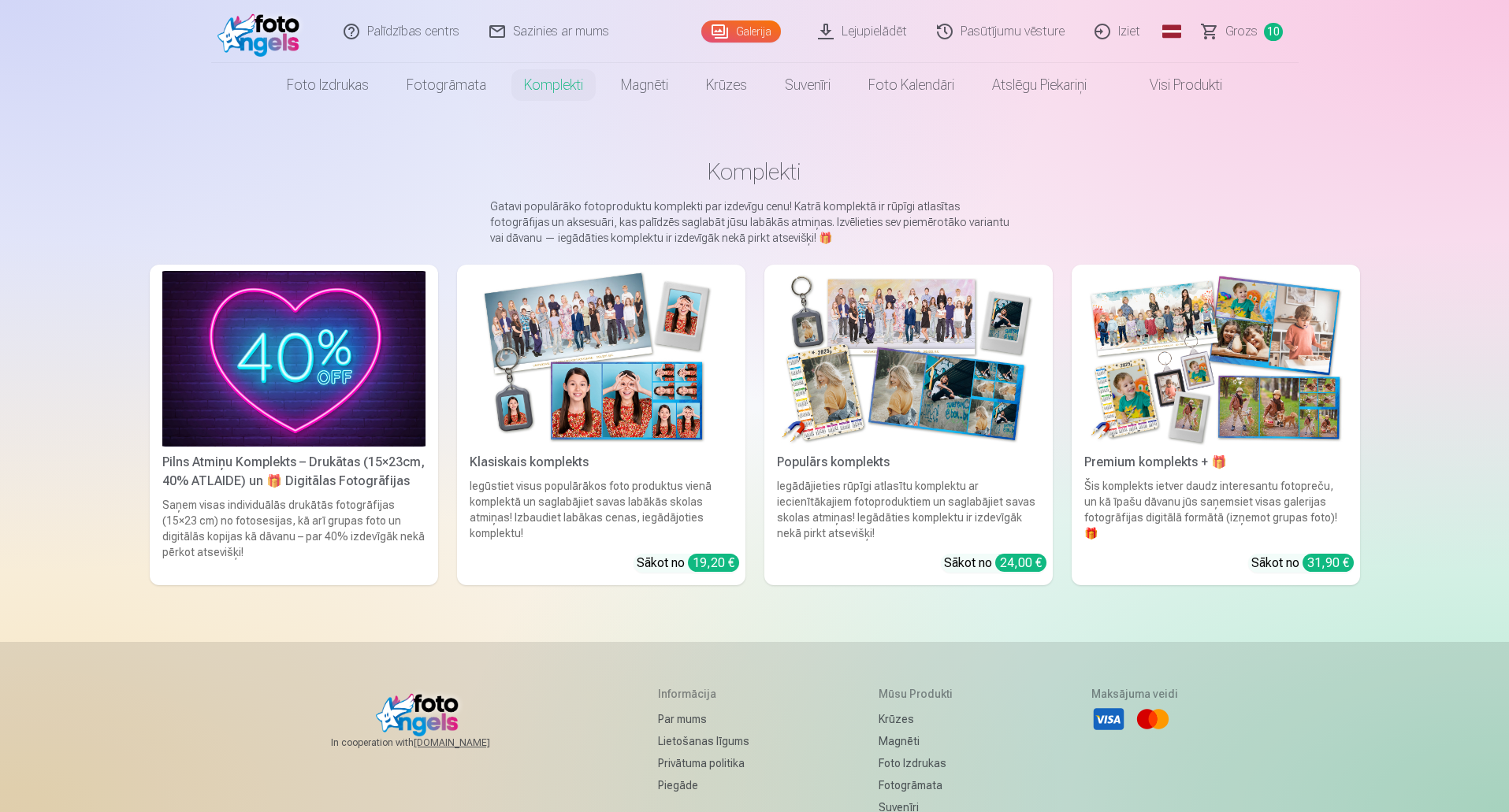
click at [615, 490] on div "Iegūstiet visus populārākos foto produktus vienā komplektā un saglabājiet savas…" at bounding box center [601, 509] width 275 height 63
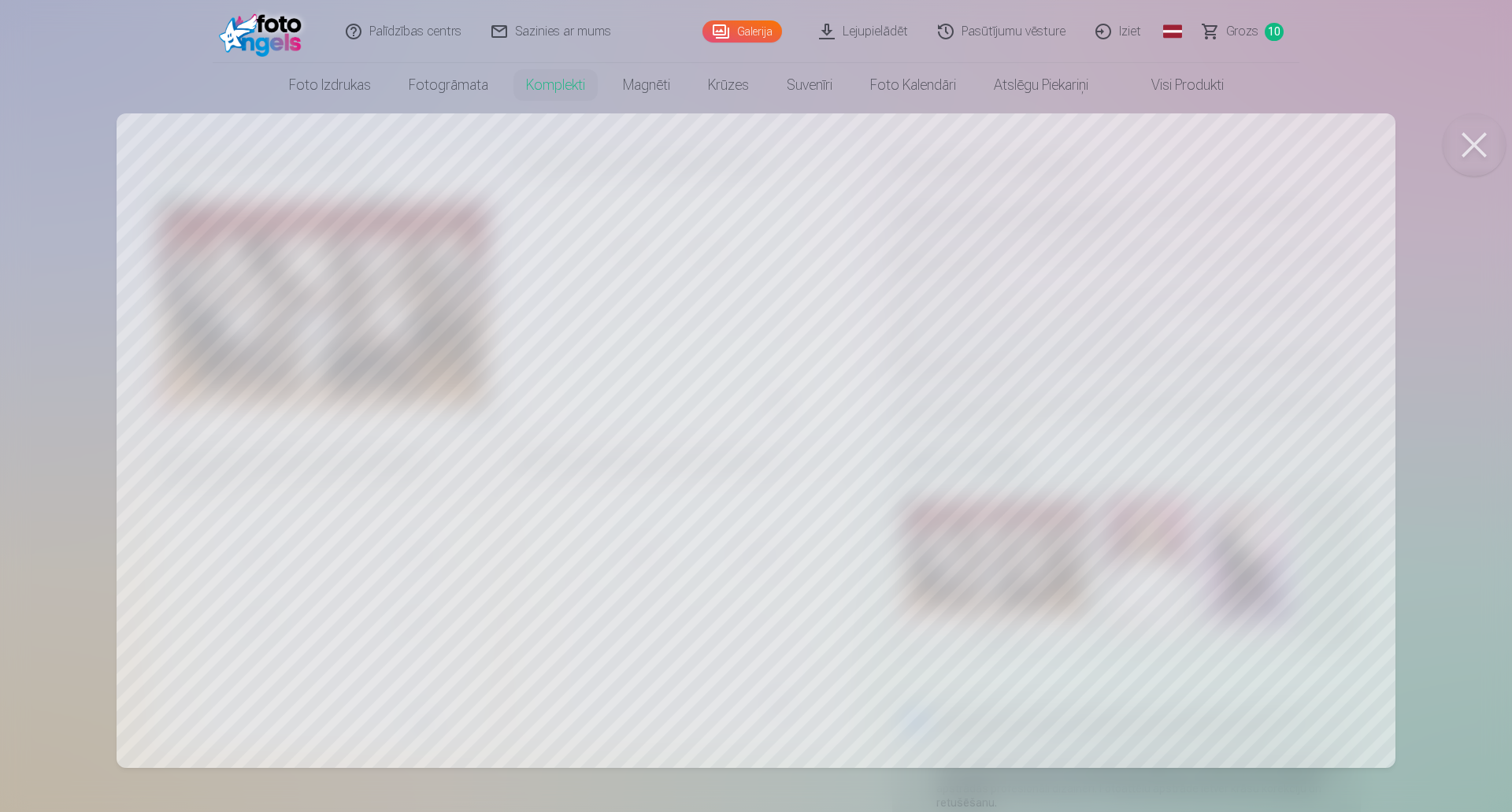
click at [847, 384] on div at bounding box center [756, 406] width 1512 height 812
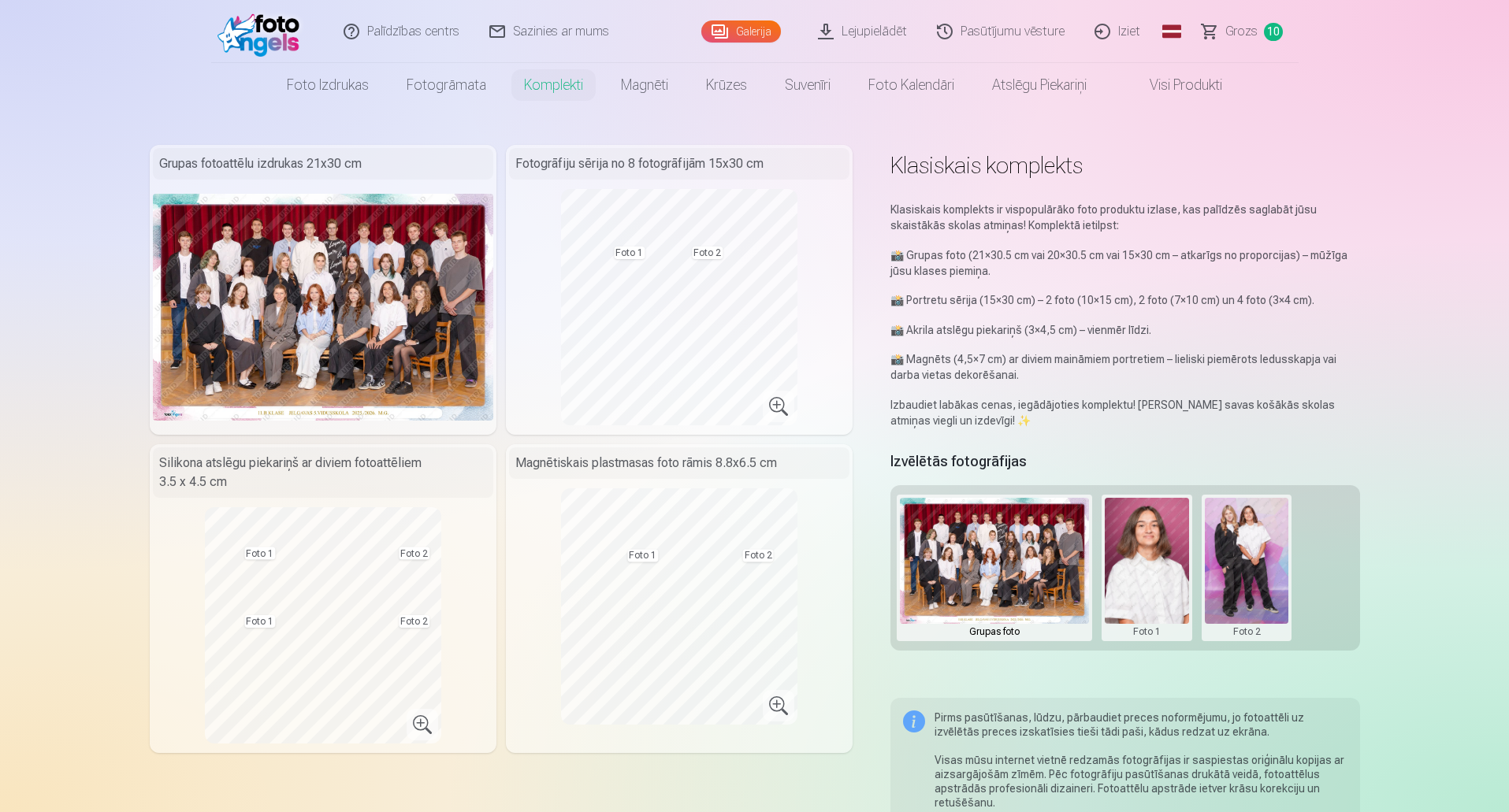
click at [1330, 576] on div "Grupas foto Foto 1 Foto 2" at bounding box center [1125, 567] width 469 height 166
click at [767, 34] on link "Galerija" at bounding box center [741, 31] width 79 height 23
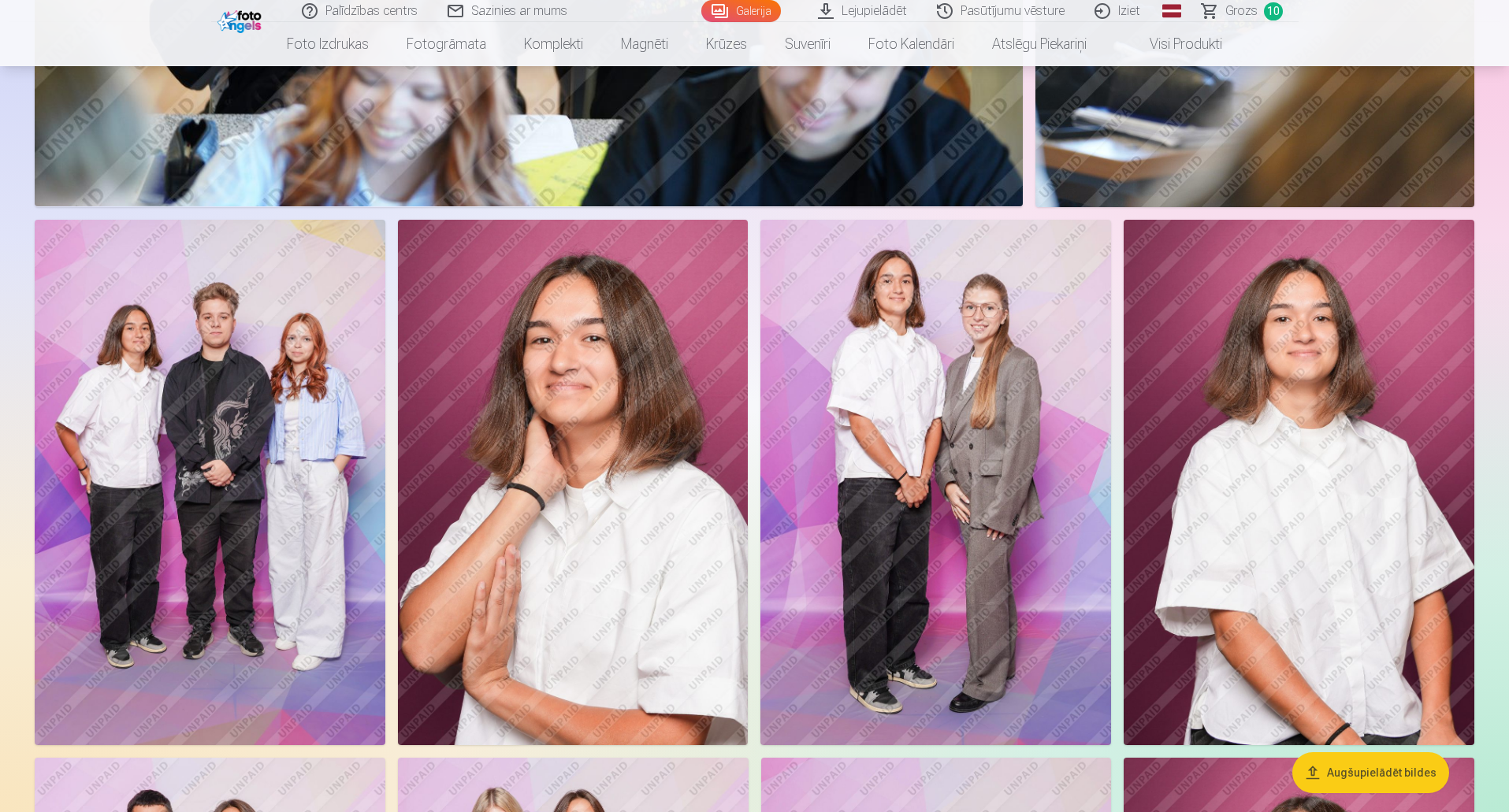
scroll to position [1418, 0]
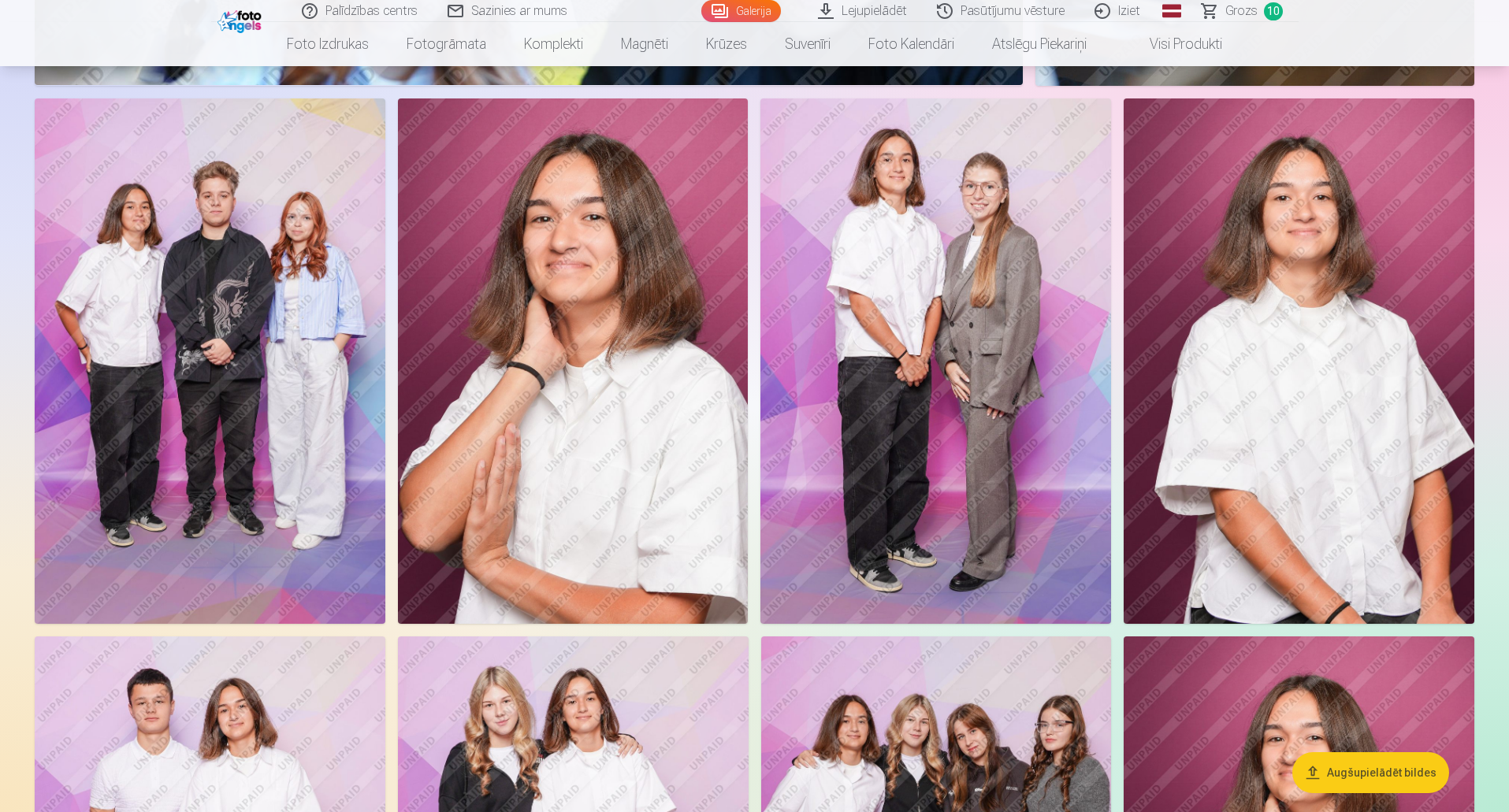
click at [634, 372] on img at bounding box center [573, 361] width 351 height 525
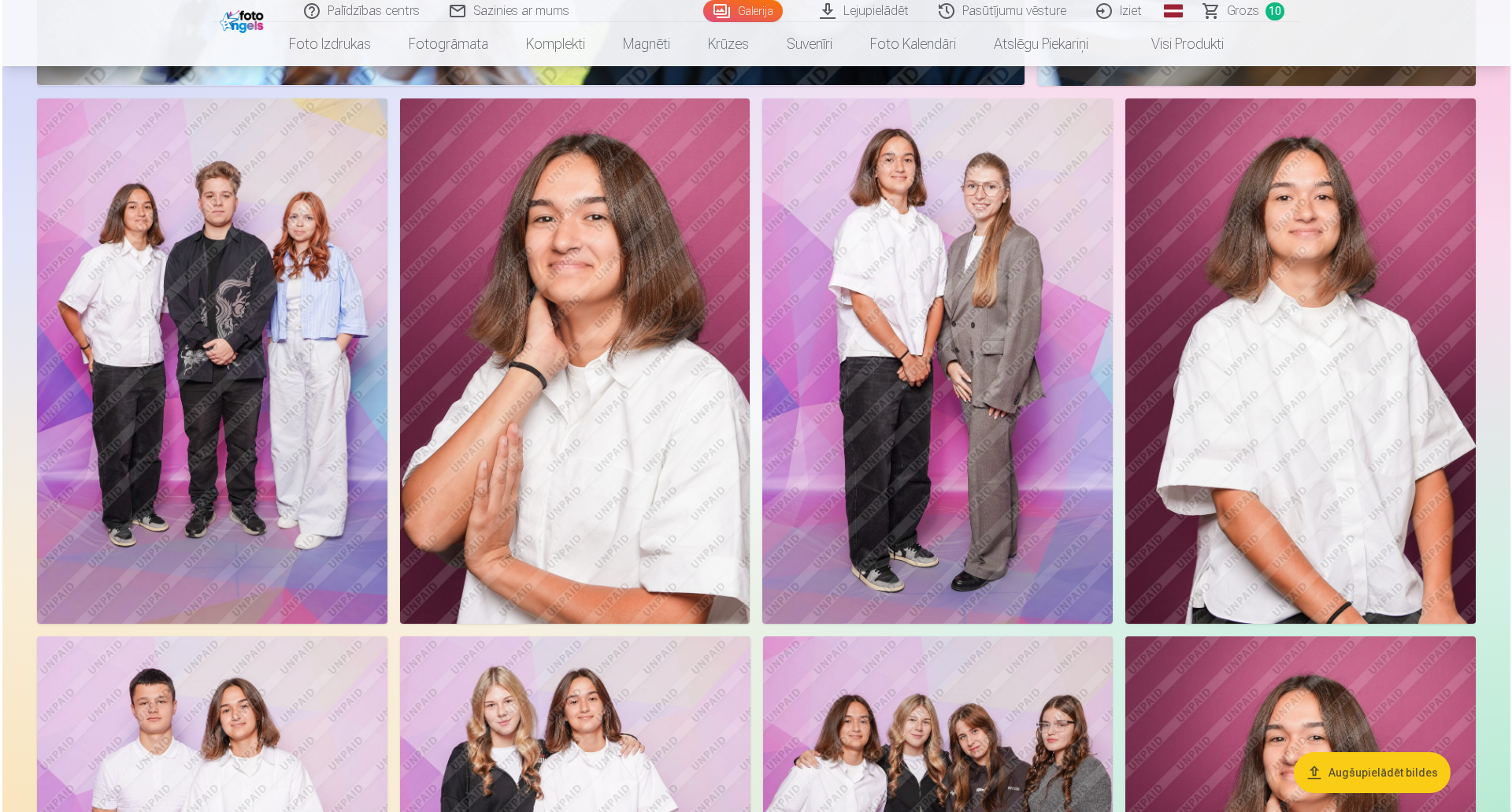
scroll to position [1419, 0]
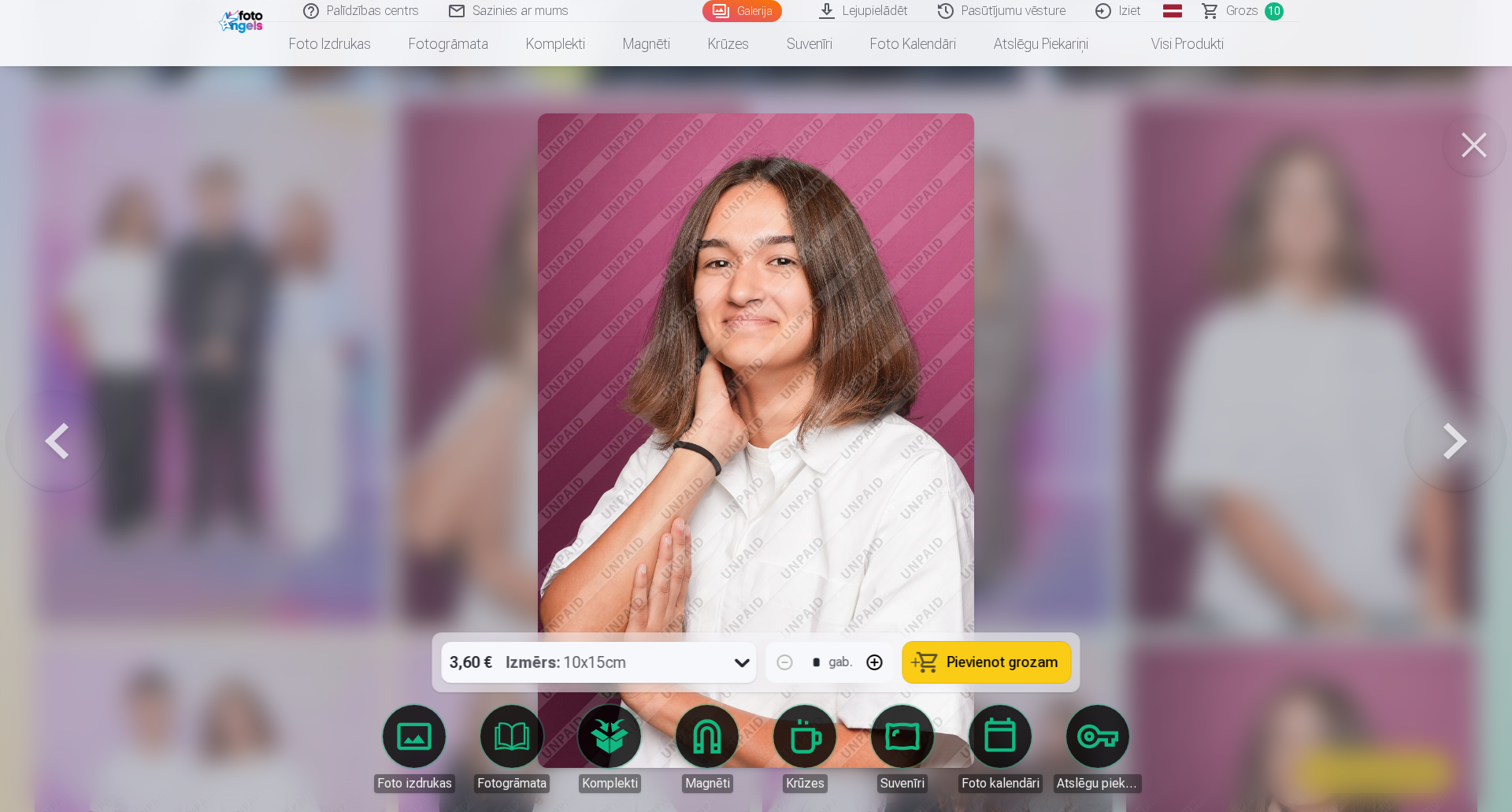
click at [1233, 526] on div at bounding box center [756, 406] width 1512 height 812
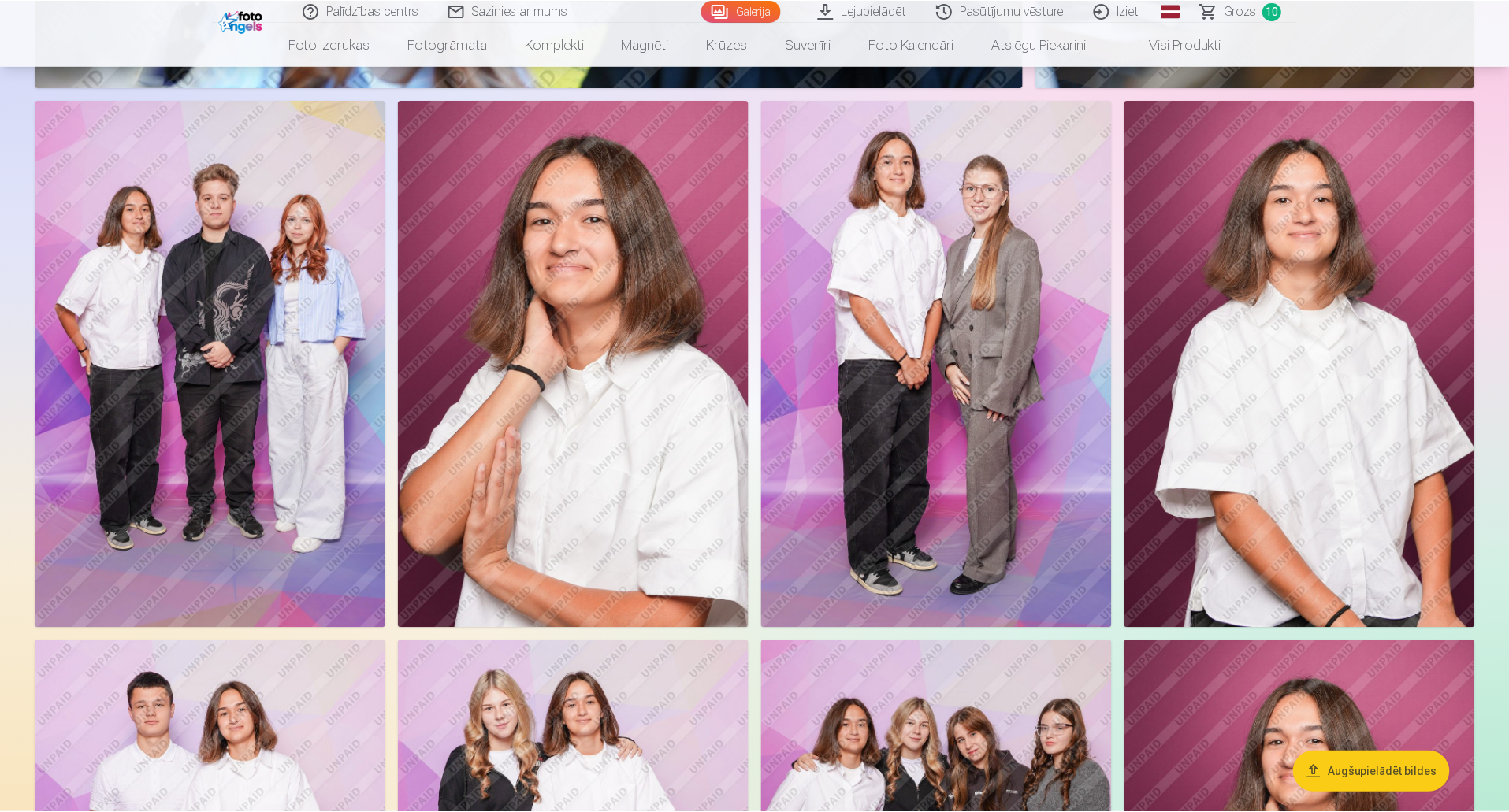
scroll to position [1418, 0]
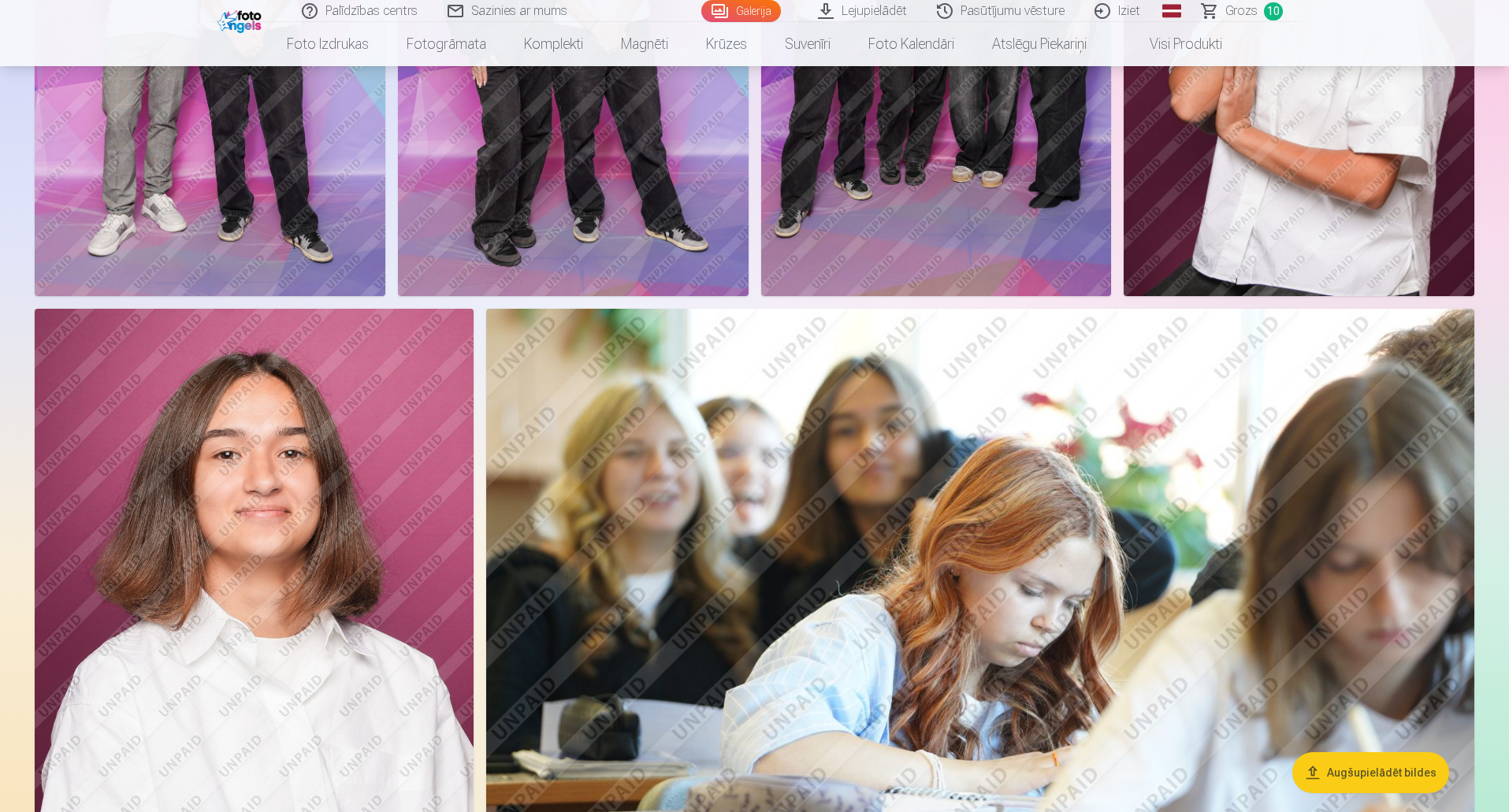
click at [1359, 764] on button "Augšupielādēt bildes" at bounding box center [1371, 773] width 157 height 41
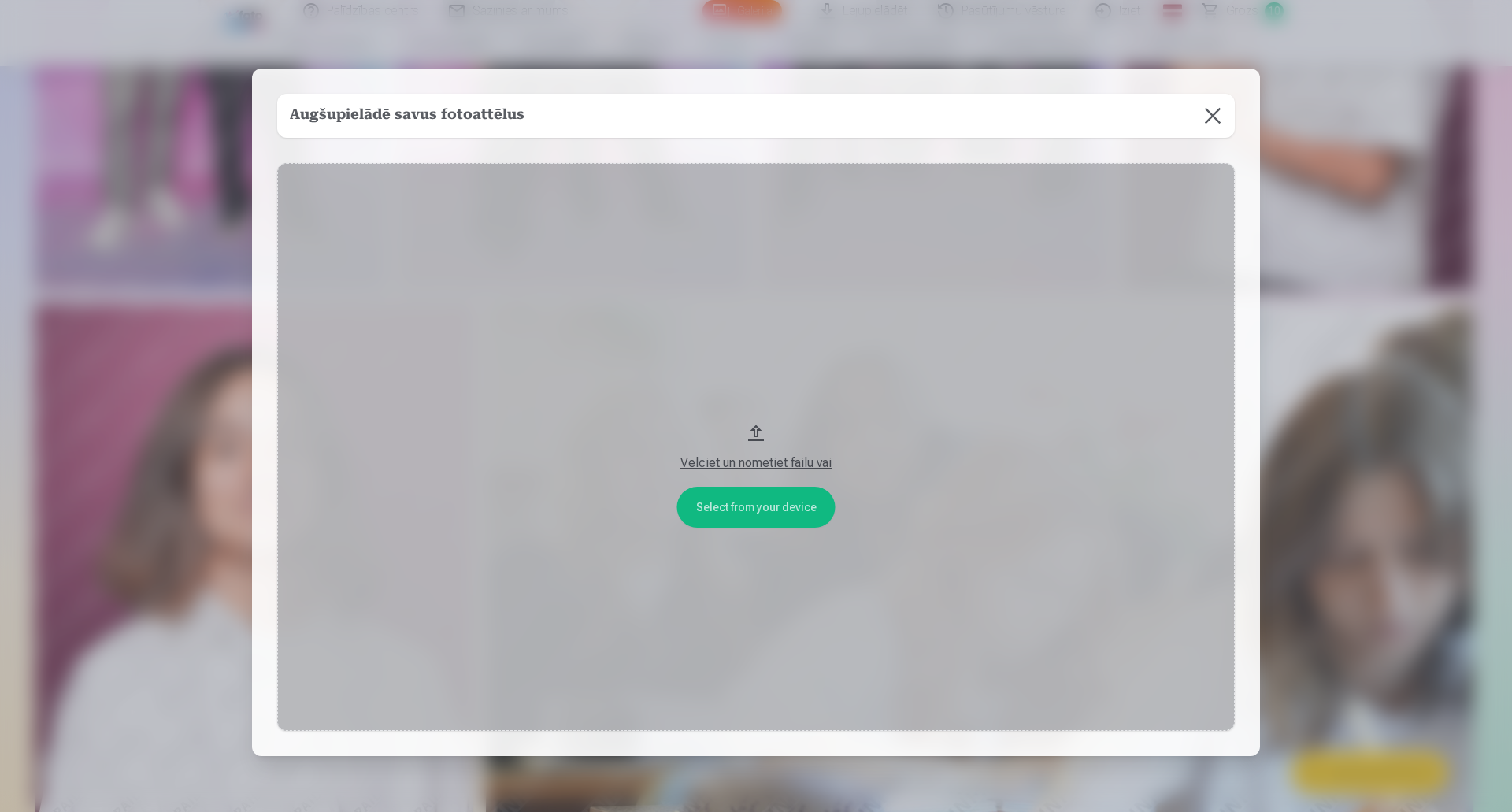
click at [1205, 114] on button at bounding box center [1212, 116] width 44 height 44
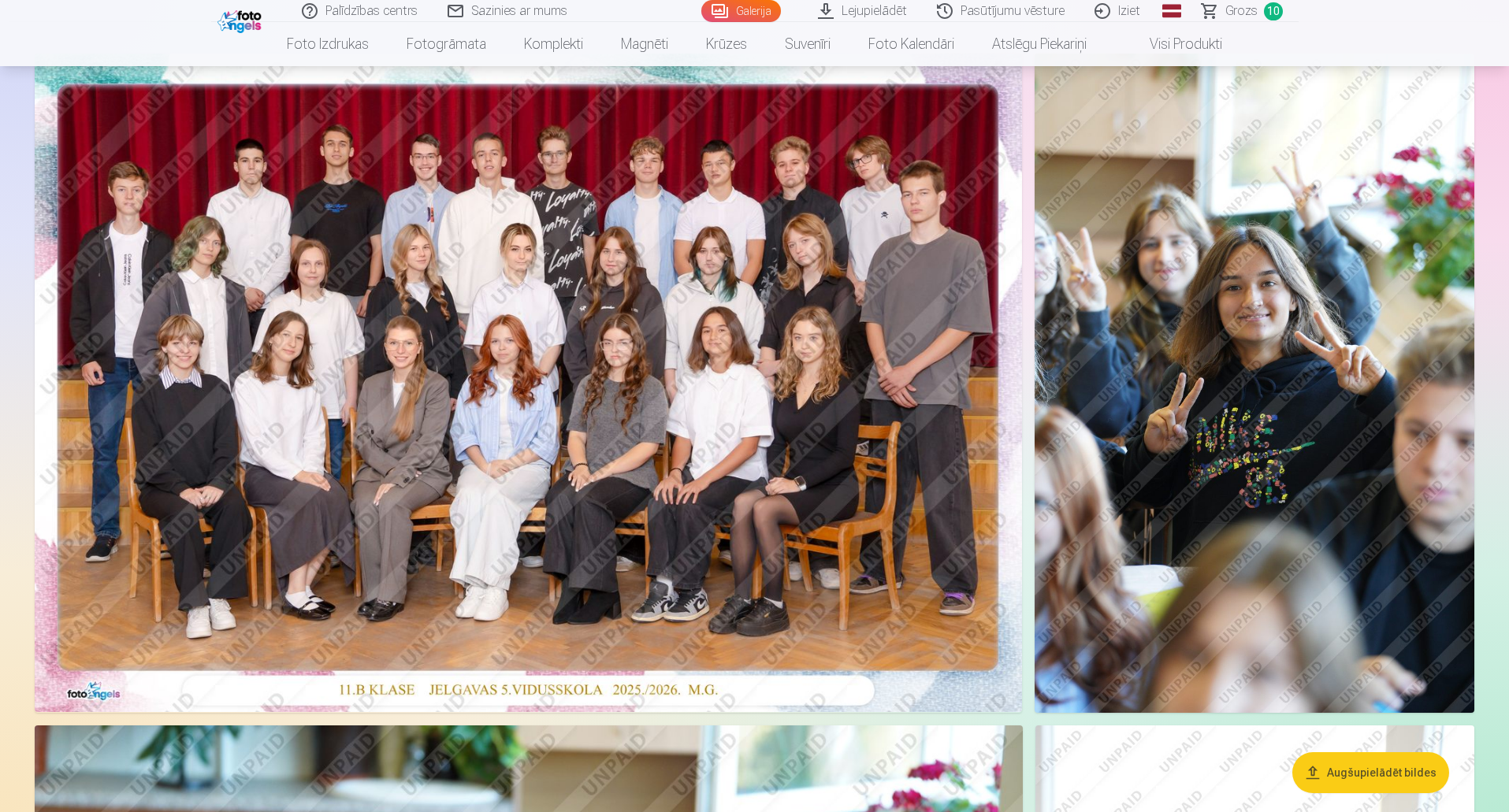
scroll to position [0, 0]
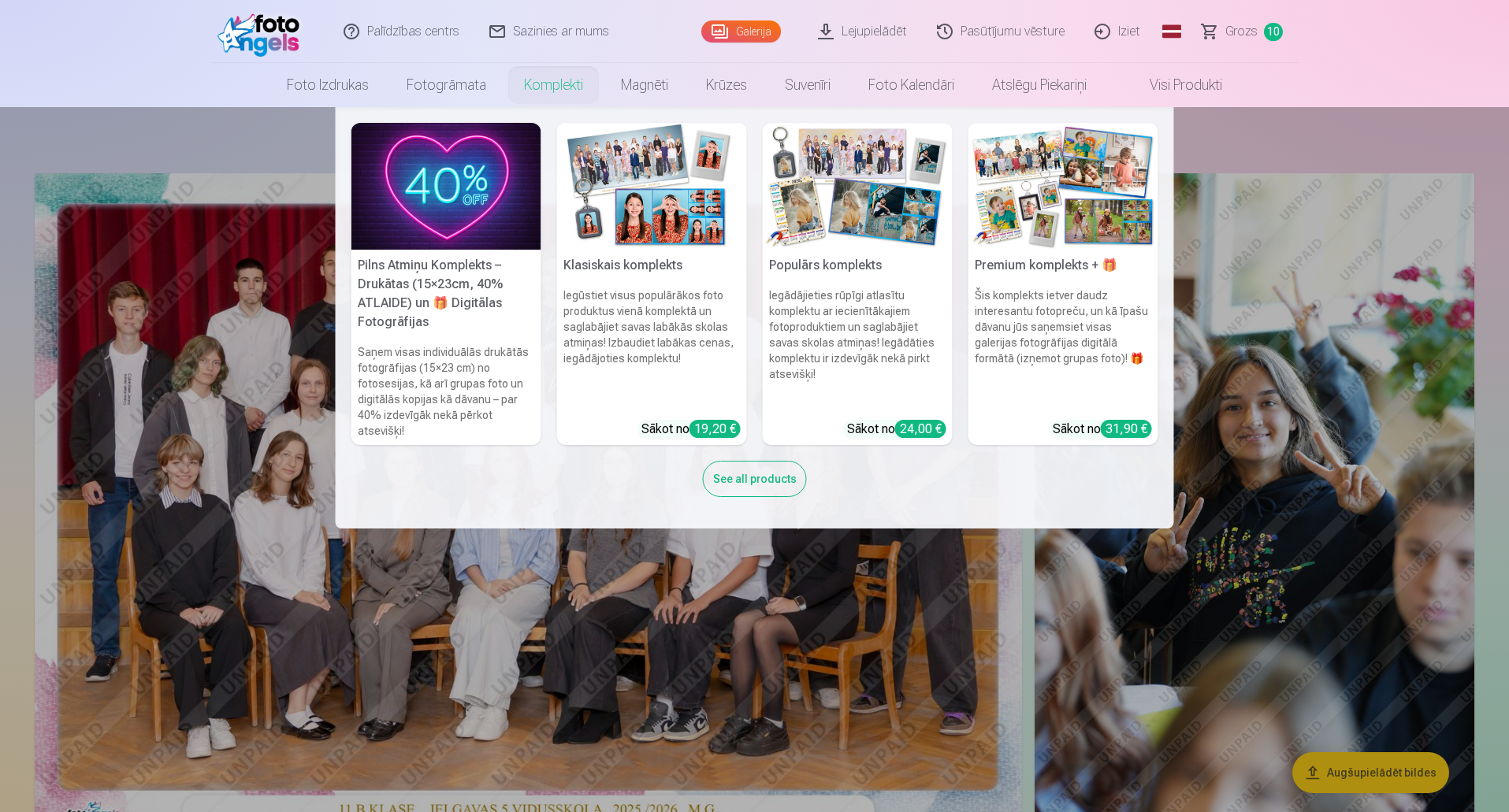
click at [429, 367] on h6 "Saņem visas individuālās drukātās fotogrāfijas (15×23 cm) no fotosesijas, kā ar…" at bounding box center [447, 391] width 190 height 107
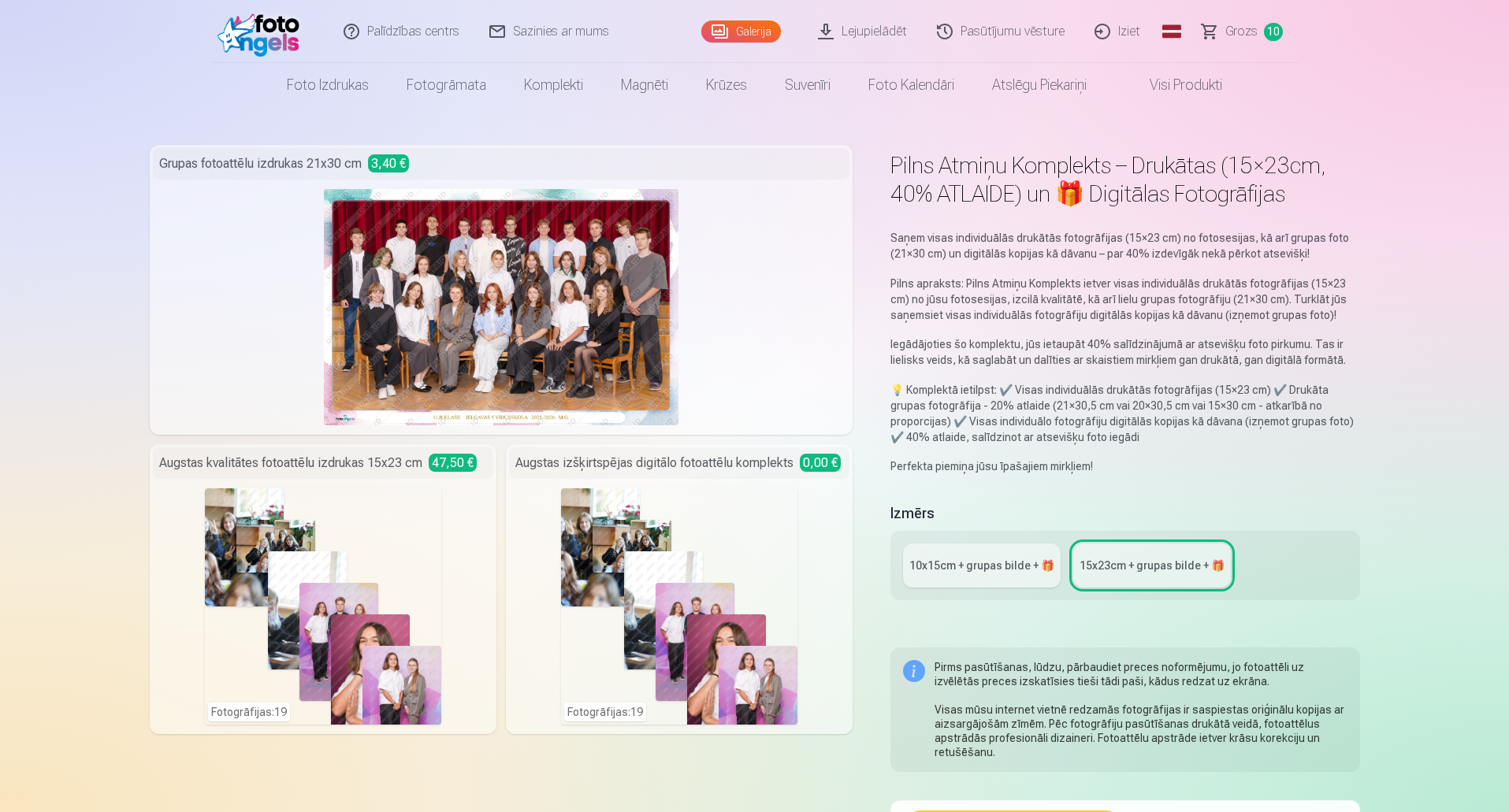
click at [1253, 30] on span "Grozs" at bounding box center [1241, 31] width 32 height 19
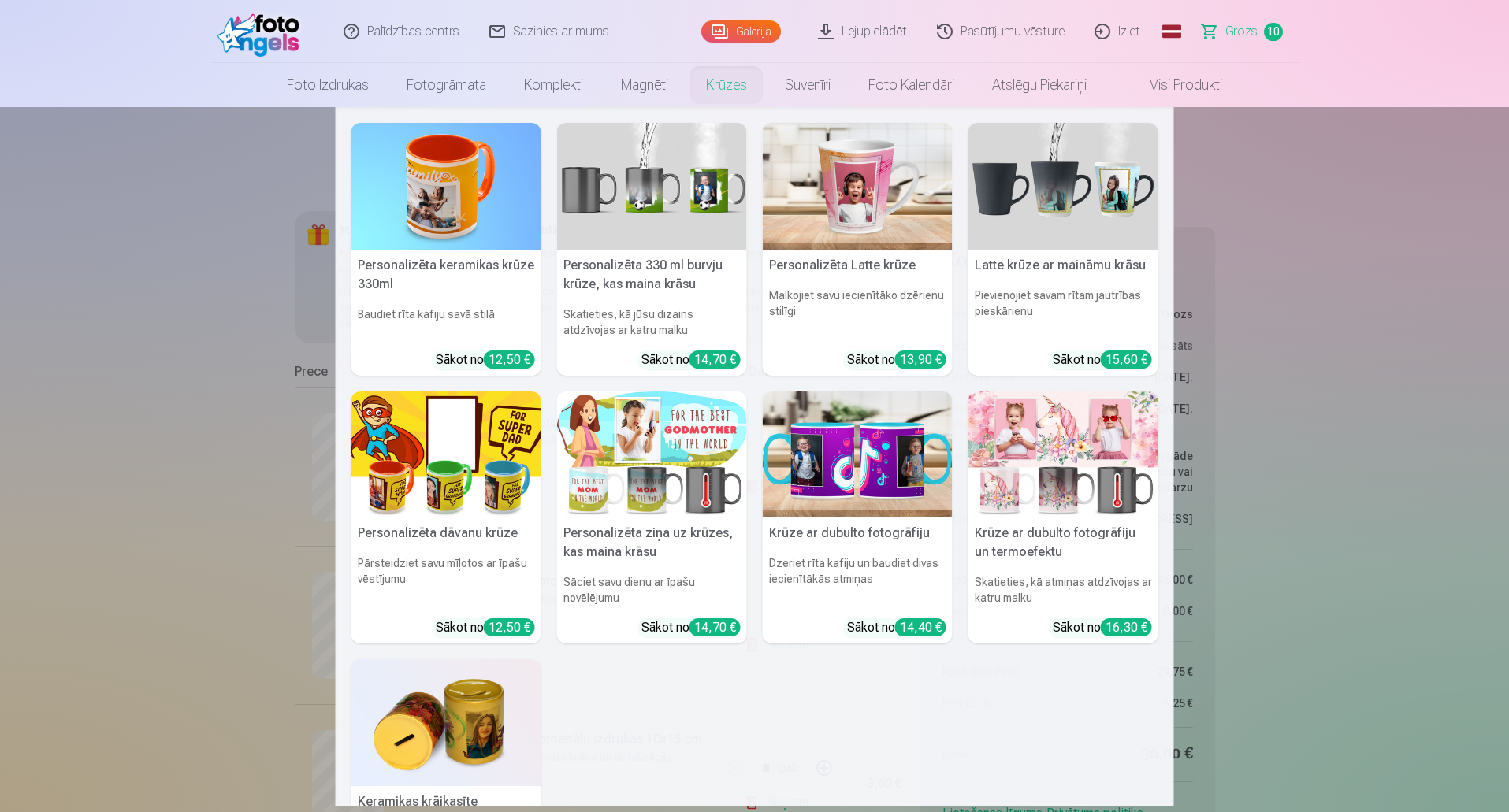
click at [1463, 235] on nav "Personalizēta keramikas krūze 330ml Baudiet rīta kafiju savā stilā Sākot no 12,…" at bounding box center [754, 455] width 1509 height 698
